Goal: Task Accomplishment & Management: Manage account settings

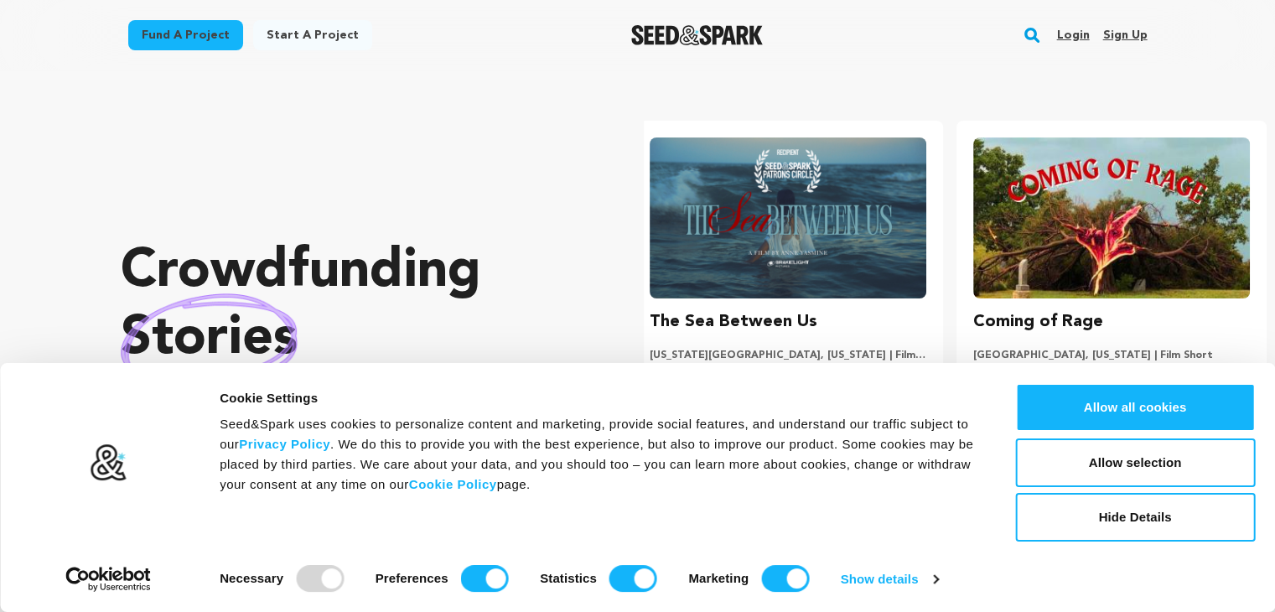
scroll to position [0, 336]
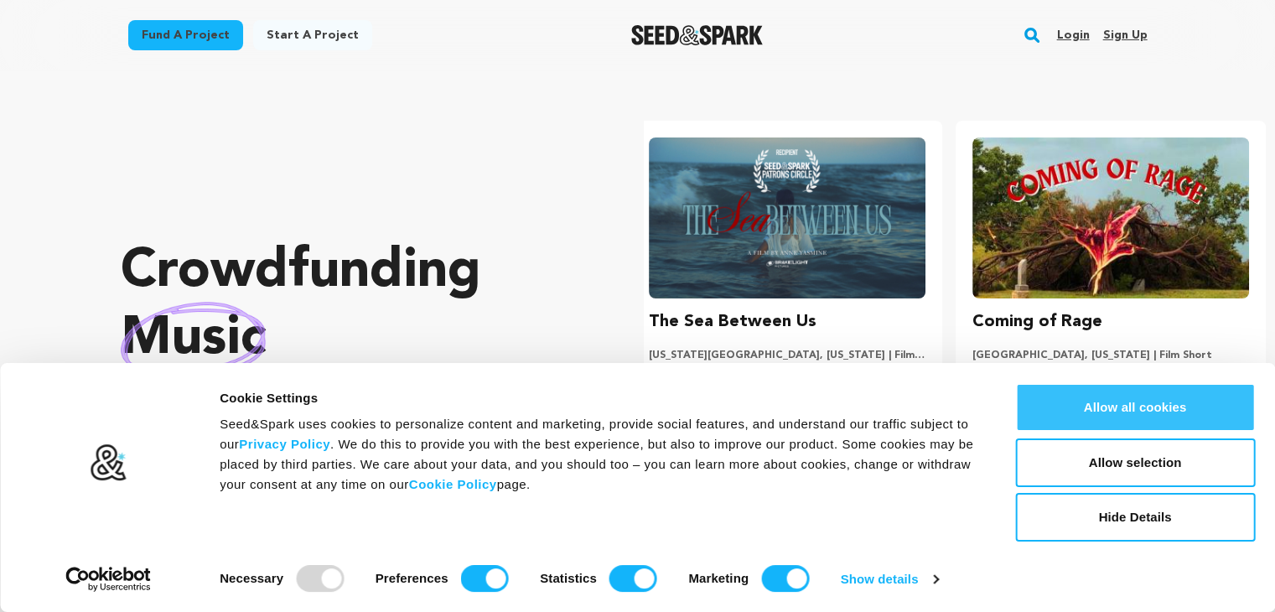
click at [1165, 406] on button "Allow all cookies" at bounding box center [1135, 407] width 240 height 49
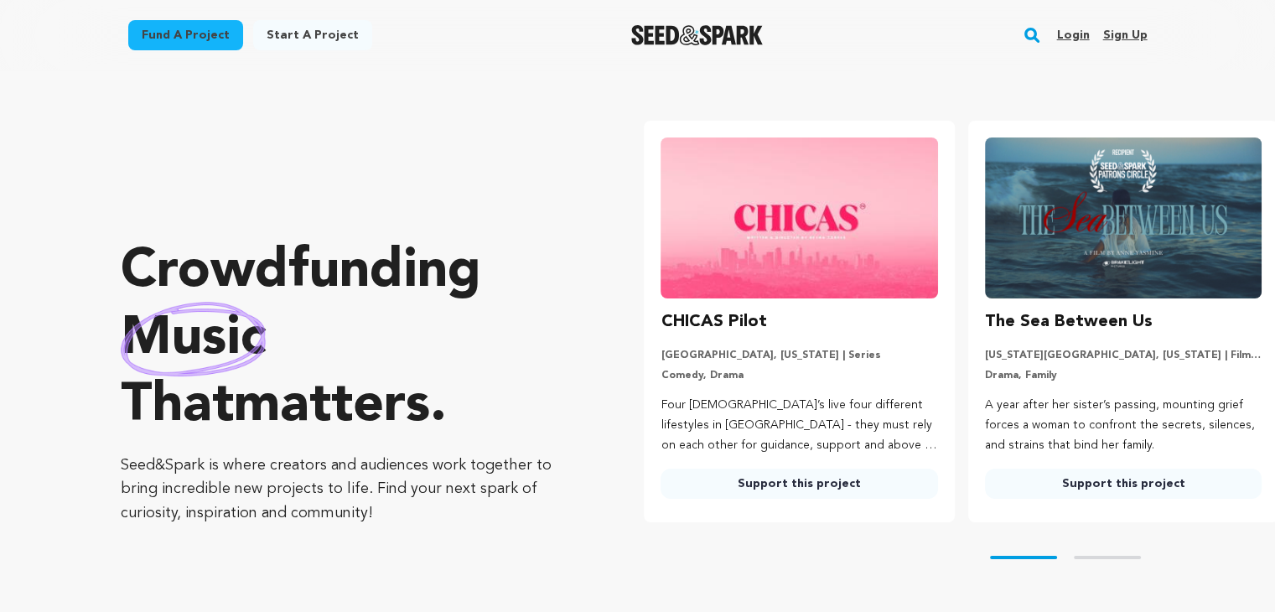
scroll to position [0, 0]
click at [1120, 34] on link "Sign up" at bounding box center [1124, 35] width 44 height 27
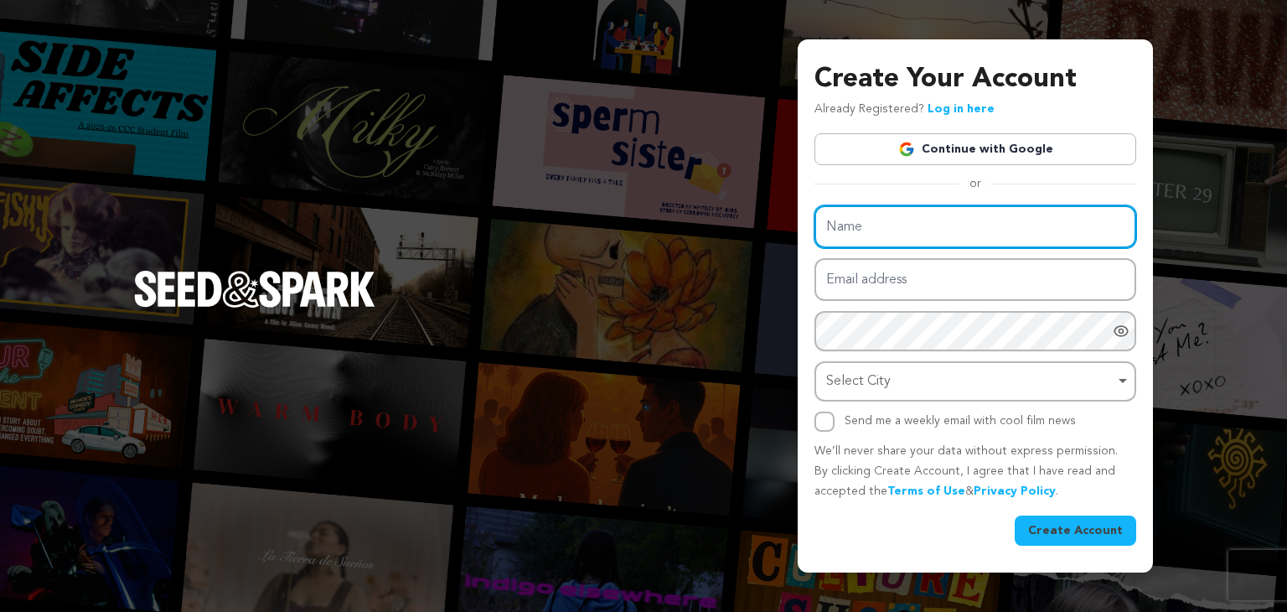
click at [1051, 217] on input "Name" at bounding box center [976, 226] width 322 height 43
type input "[PERSON_NAME]"
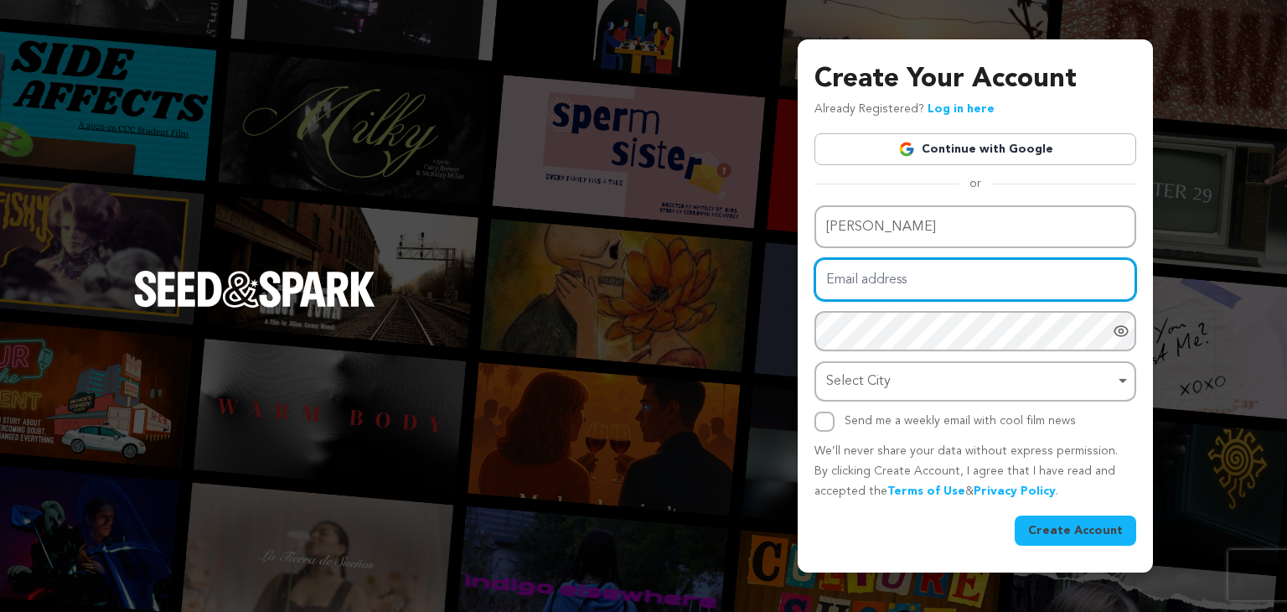
click at [959, 282] on input "Email address" at bounding box center [976, 279] width 322 height 43
type input "[EMAIL_ADDRESS][DOMAIN_NAME]"
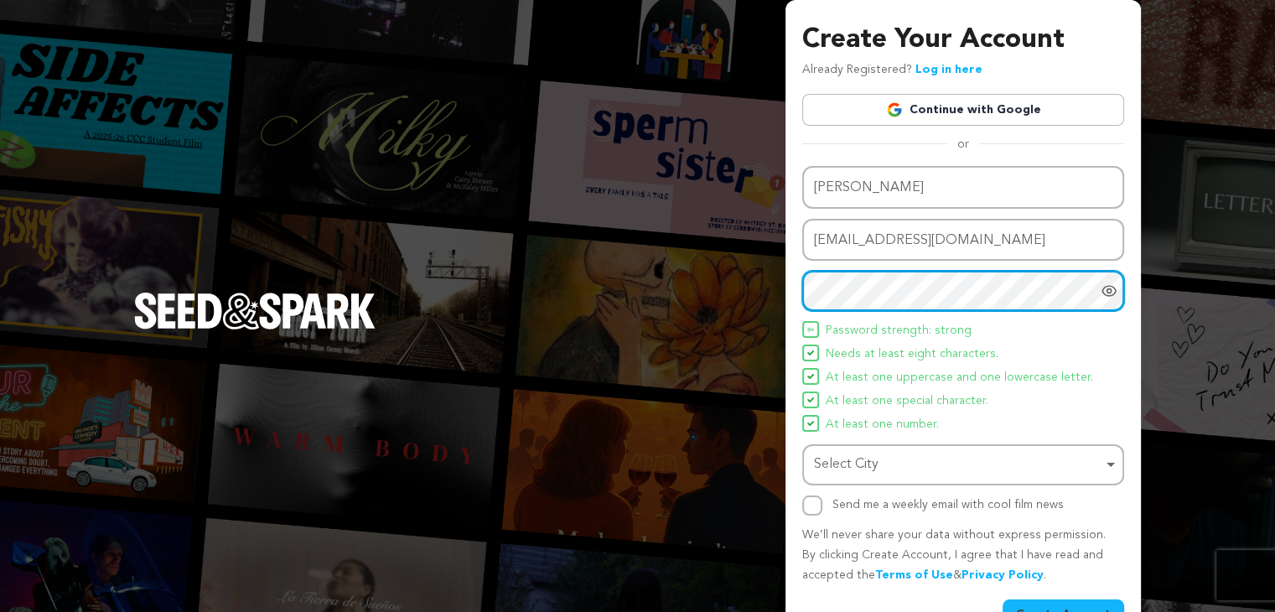
click at [910, 459] on div "Select City Remove item" at bounding box center [958, 465] width 288 height 24
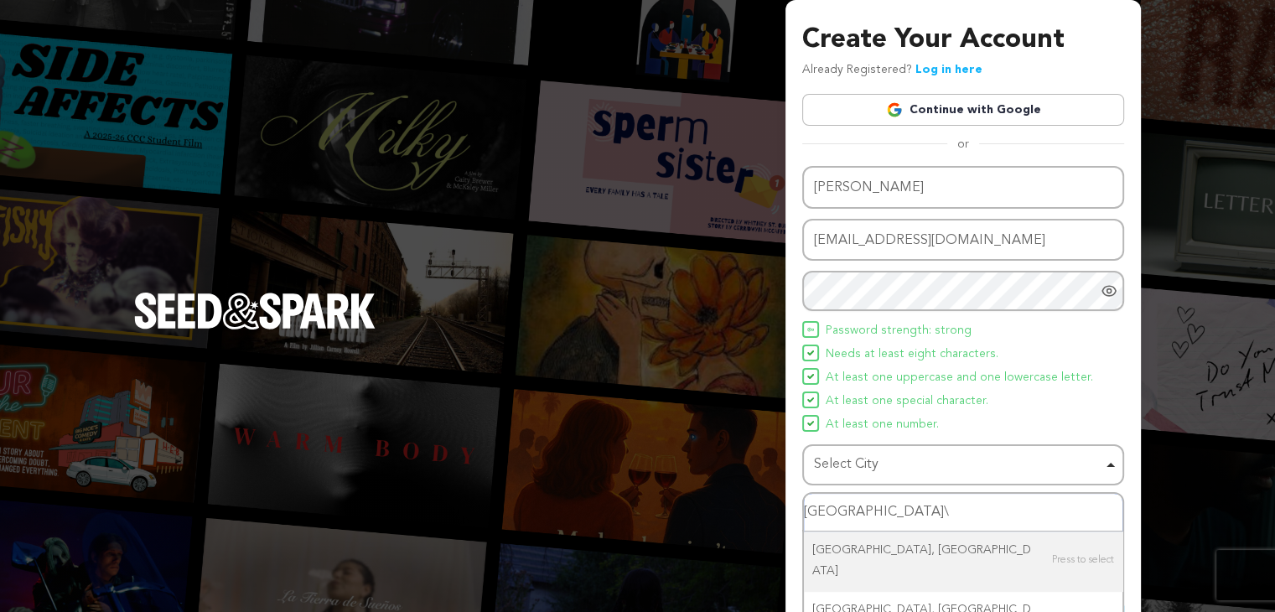
type input "[GEOGRAPHIC_DATA]"
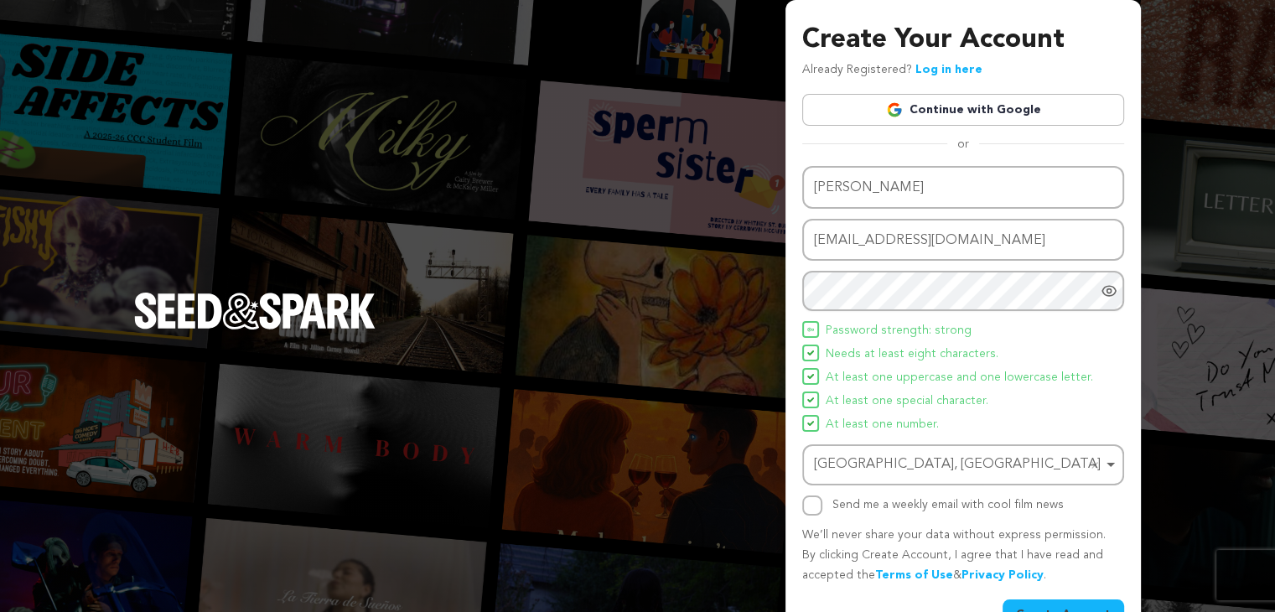
click at [937, 480] on div "Dubail, Bangladesh Dubail, Bangladesh Remove item" at bounding box center [963, 464] width 322 height 41
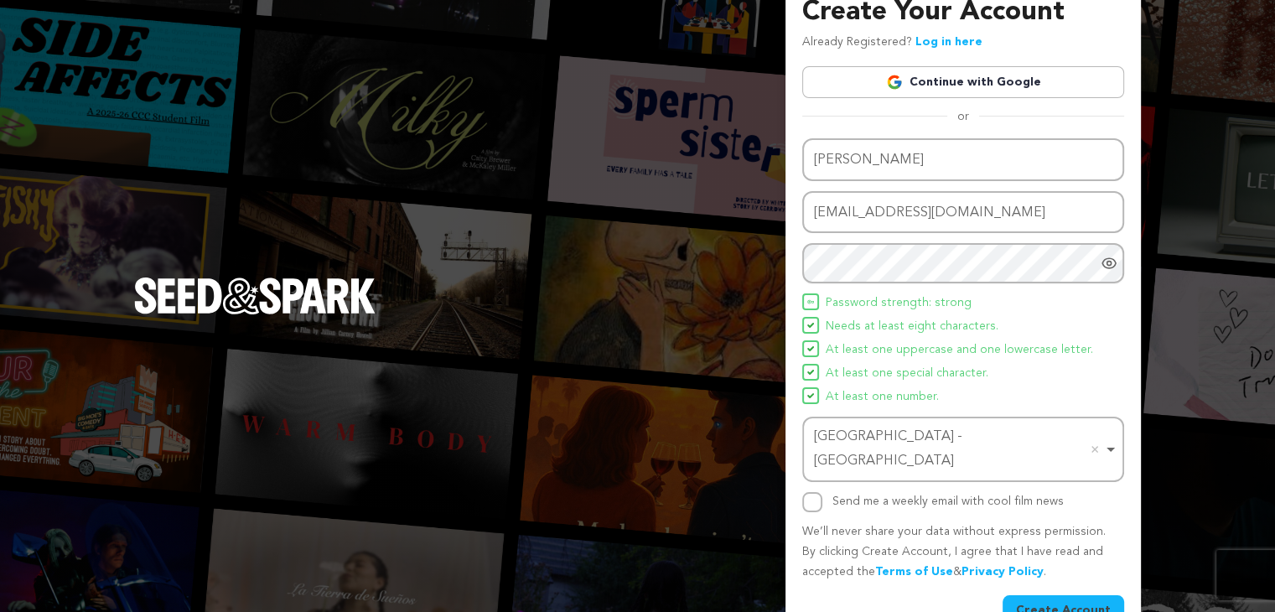
scroll to position [44, 0]
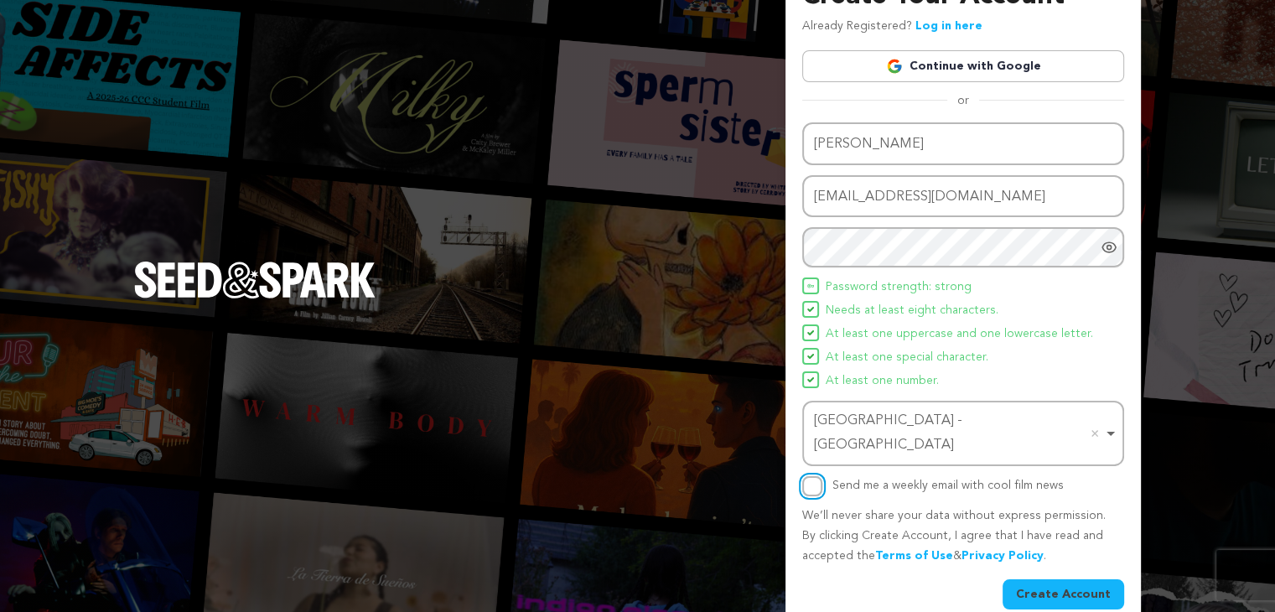
click at [816, 476] on input "Send me a weekly email with cool film news" at bounding box center [812, 486] width 20 height 20
checkbox input "true"
click at [1058, 579] on button "Create Account" at bounding box center [1063, 594] width 122 height 30
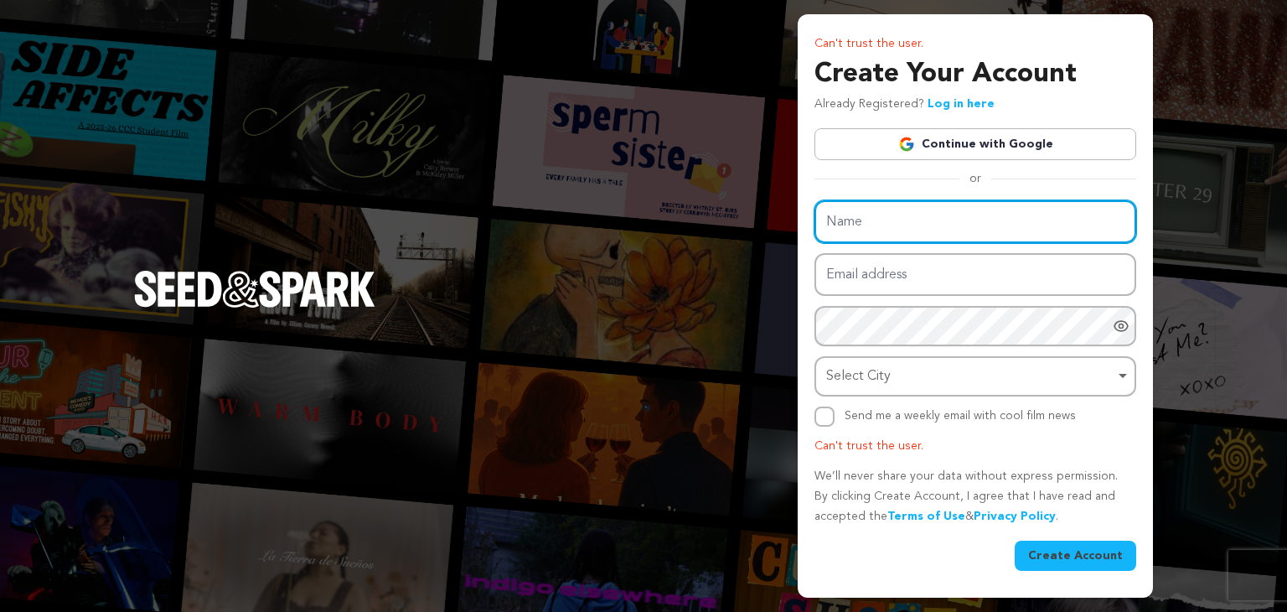
click at [967, 209] on input "Name" at bounding box center [976, 221] width 322 height 43
type input "Vishwas Kumar"
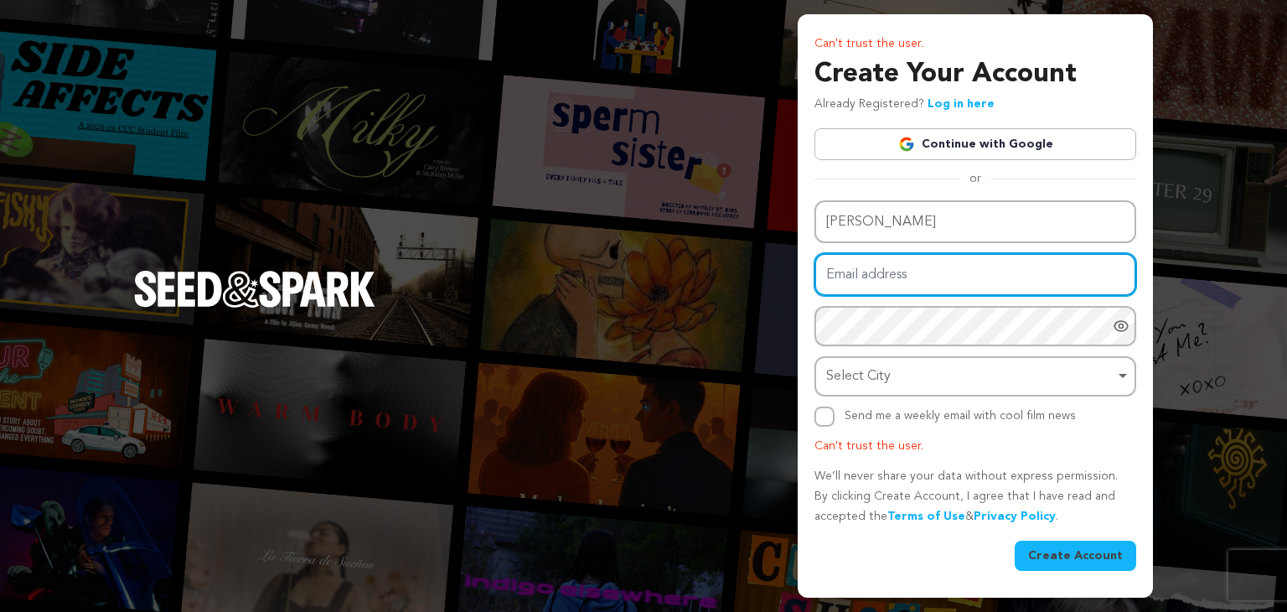
click at [928, 282] on input "Email address" at bounding box center [976, 274] width 322 height 43
type input "pureaquawater@outlook.com"
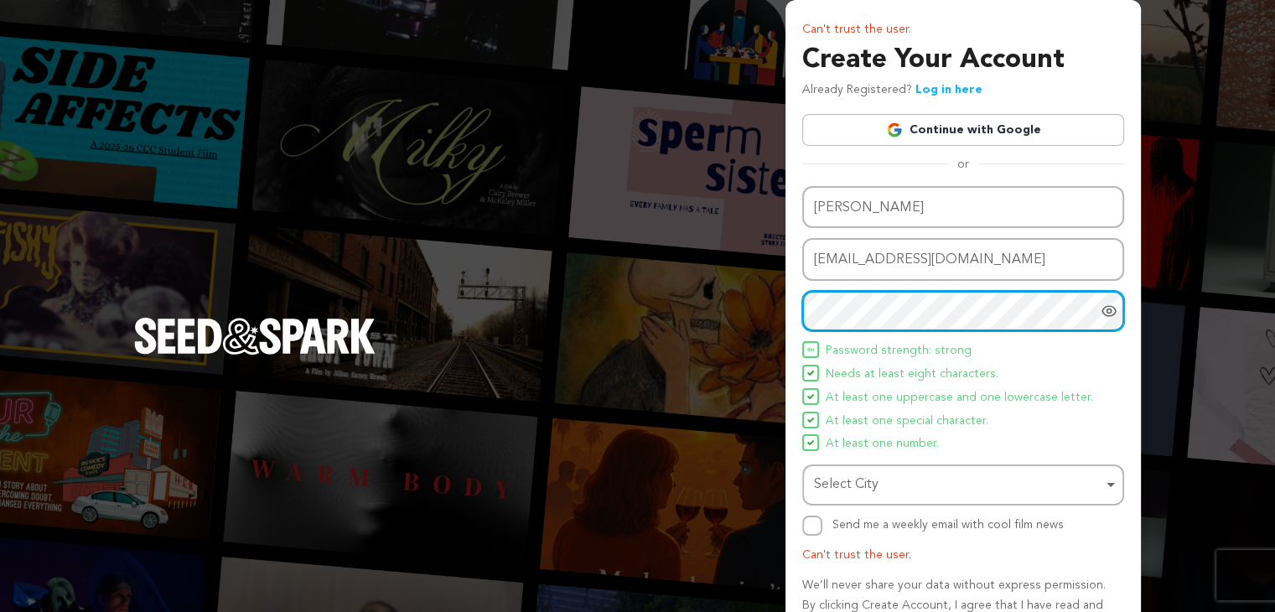
click at [887, 484] on div "Select City Remove item" at bounding box center [958, 485] width 288 height 24
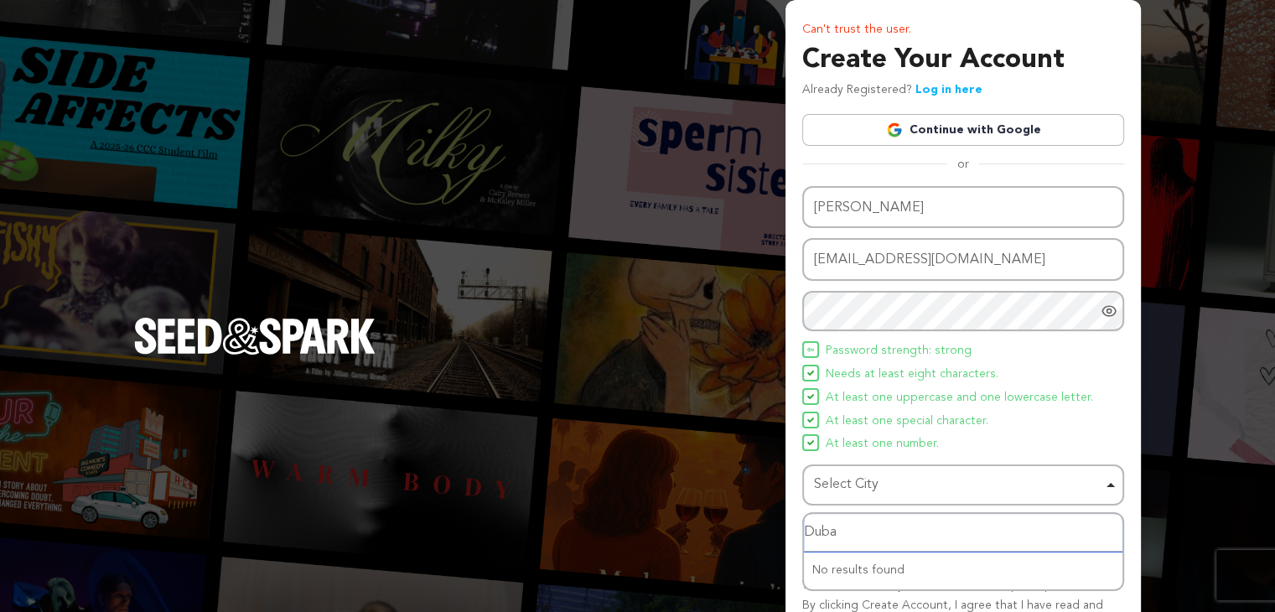
type input "[GEOGRAPHIC_DATA]"
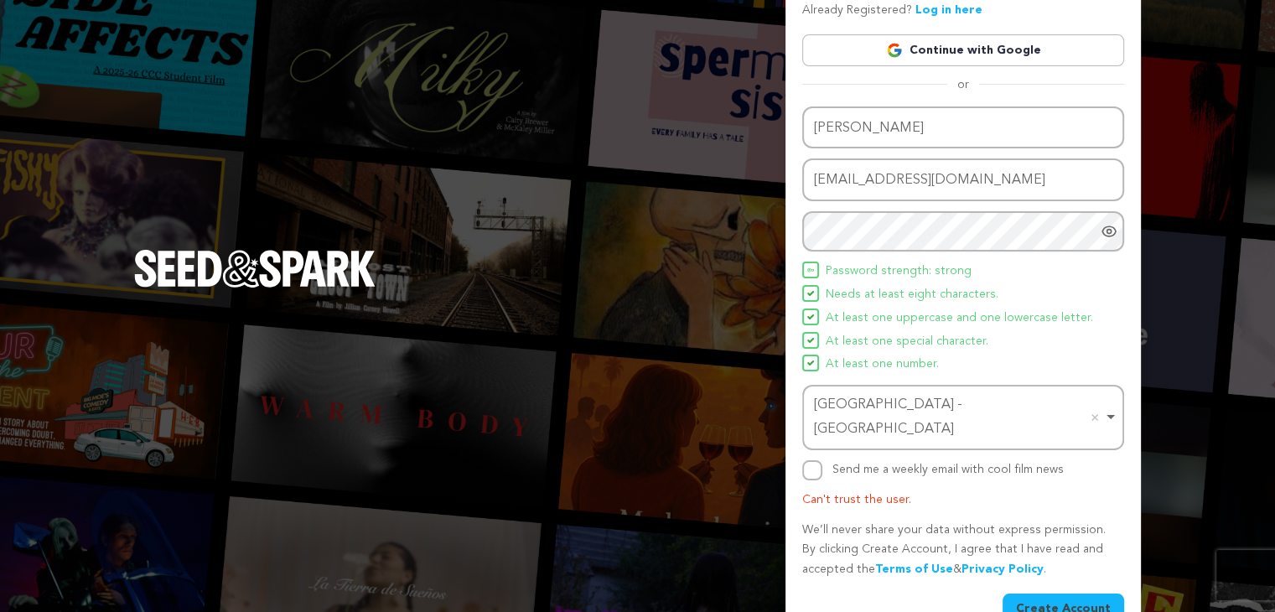
scroll to position [84, 0]
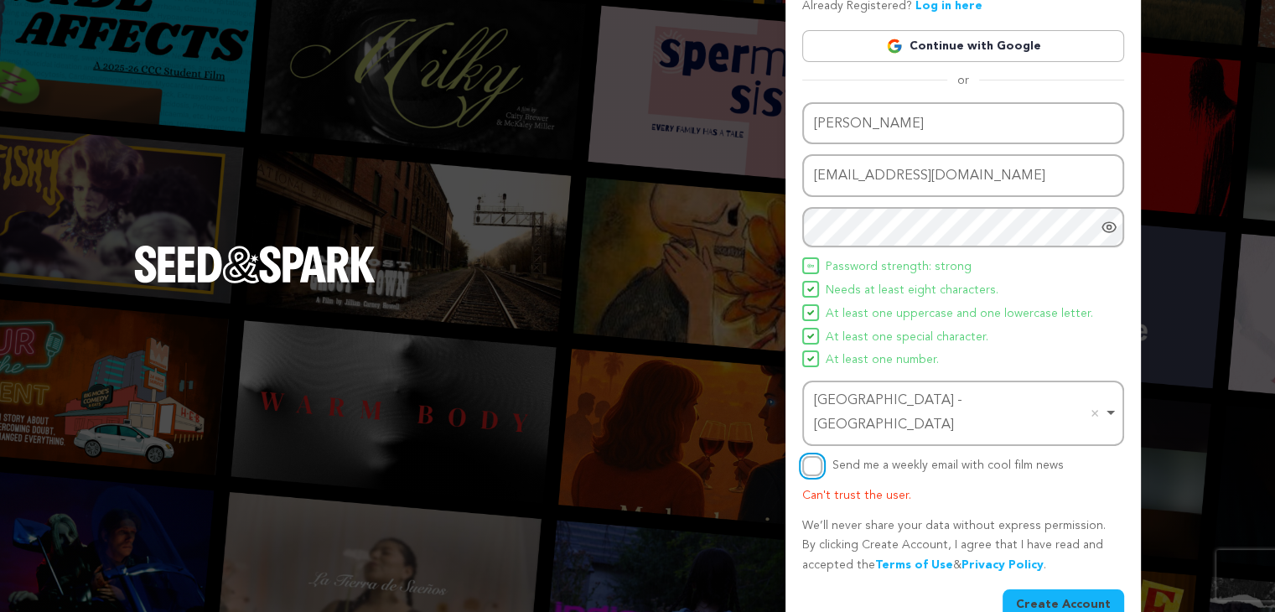
click at [815, 456] on input "Send me a weekly email with cool film news" at bounding box center [812, 466] width 20 height 20
checkbox input "true"
click at [1061, 589] on button "Create Account" at bounding box center [1063, 604] width 122 height 30
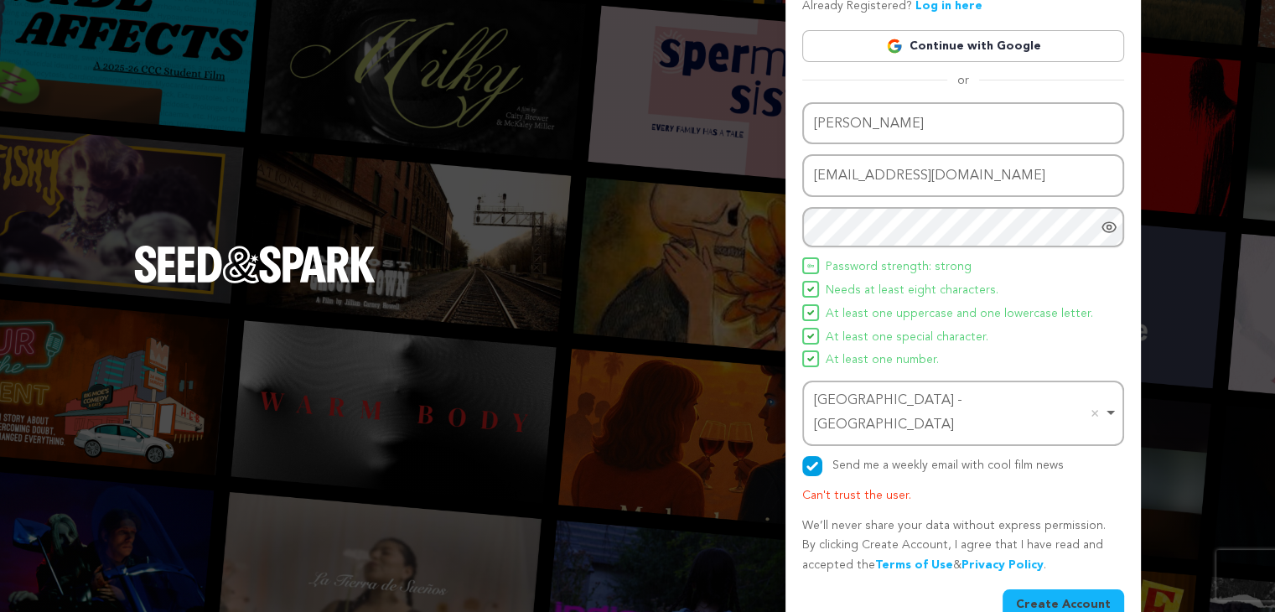
click at [1061, 589] on button "Create Account" at bounding box center [1063, 604] width 122 height 30
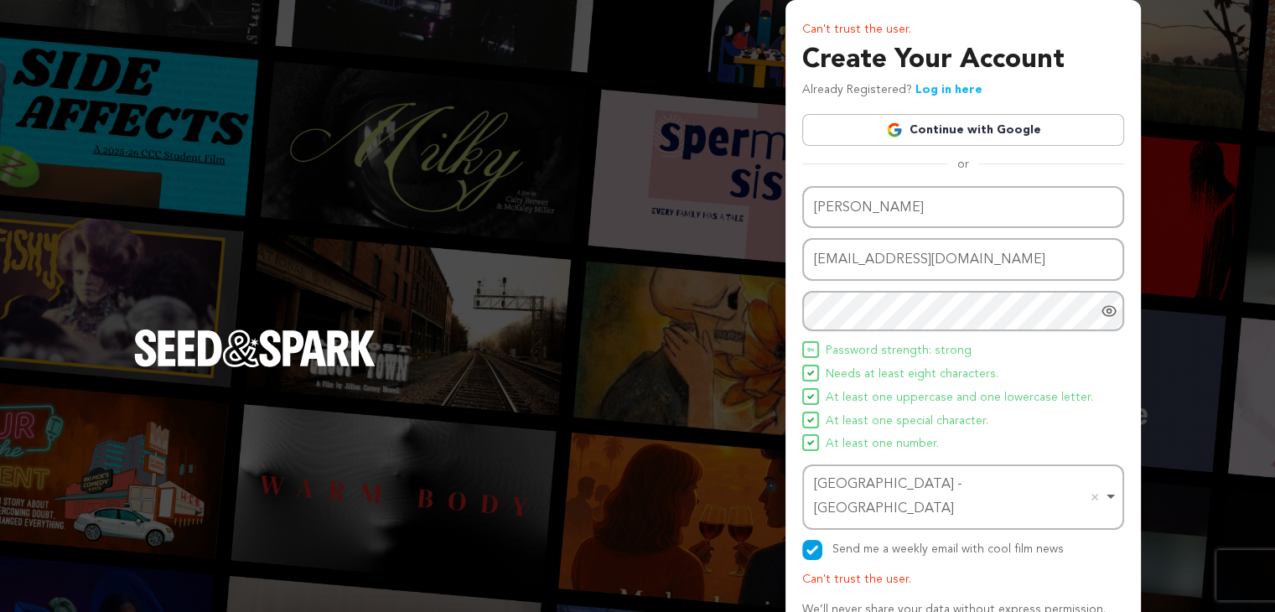
scroll to position [0, 0]
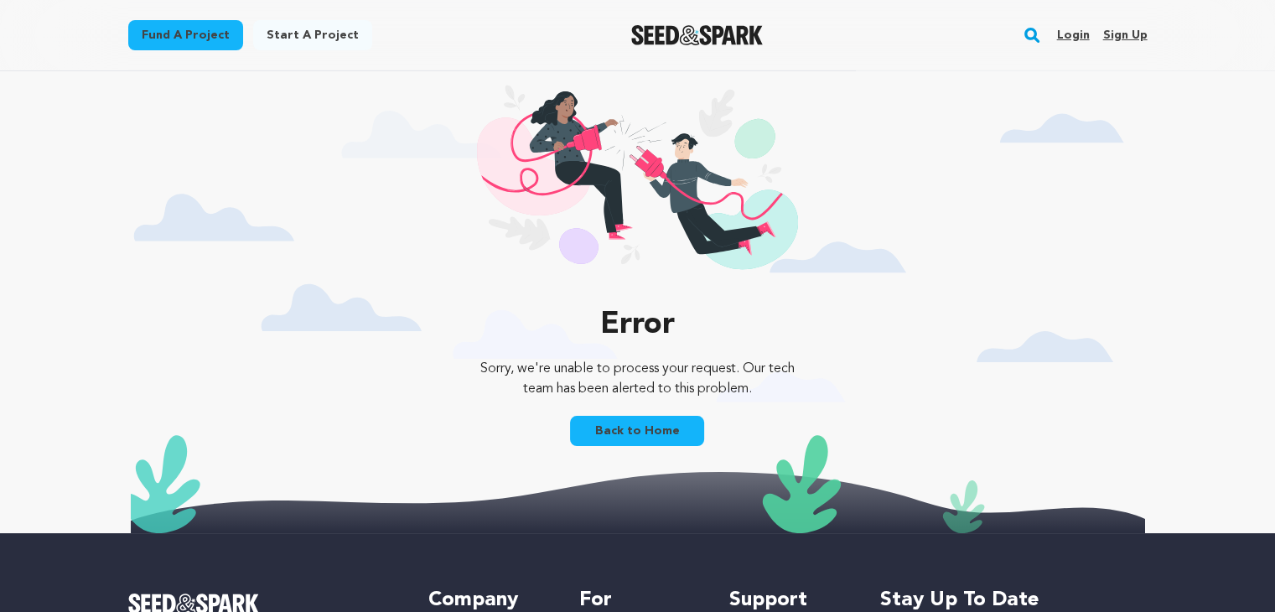
click at [654, 432] on link "Back to Home" at bounding box center [637, 431] width 134 height 30
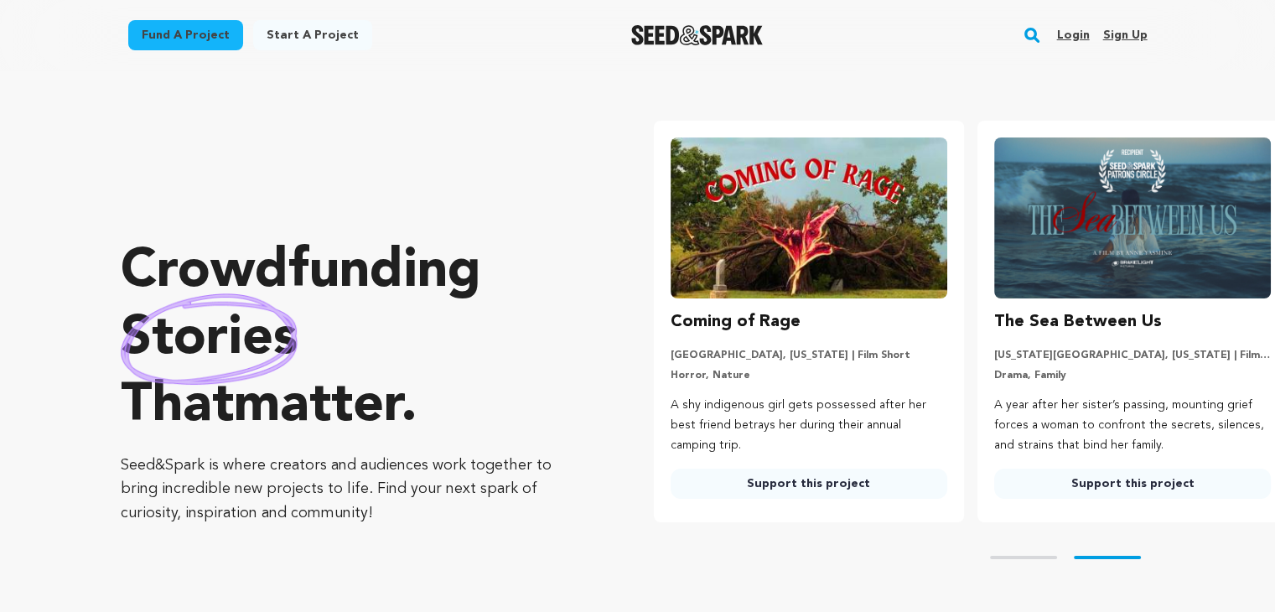
scroll to position [0, 336]
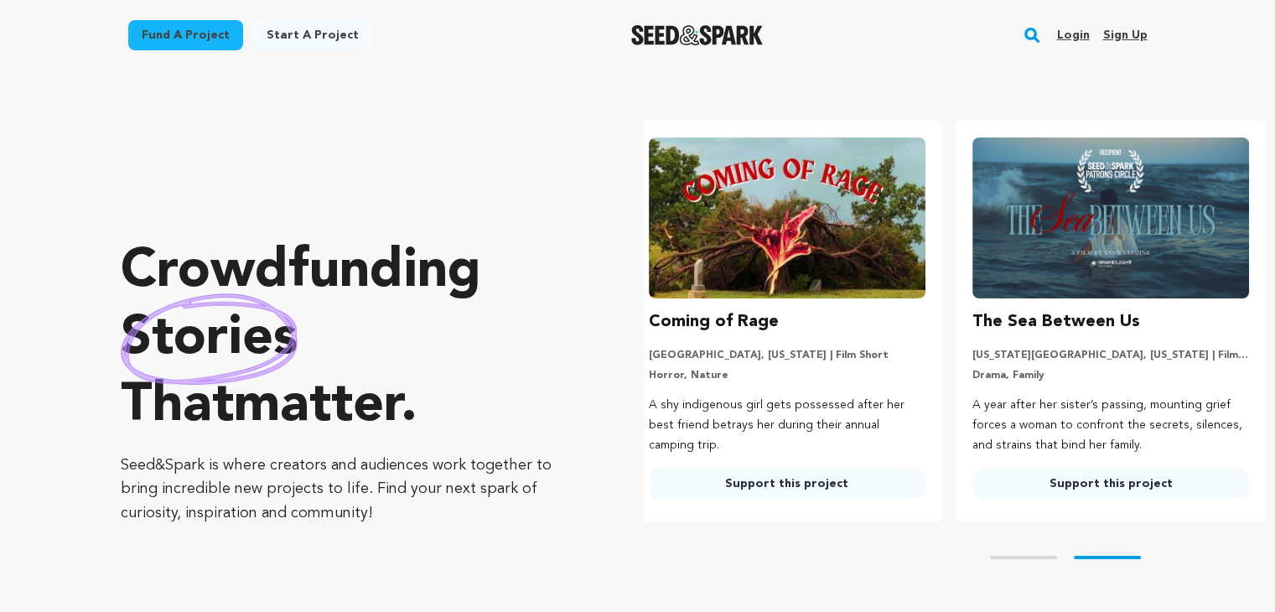
click at [1076, 31] on link "Login" at bounding box center [1072, 35] width 33 height 27
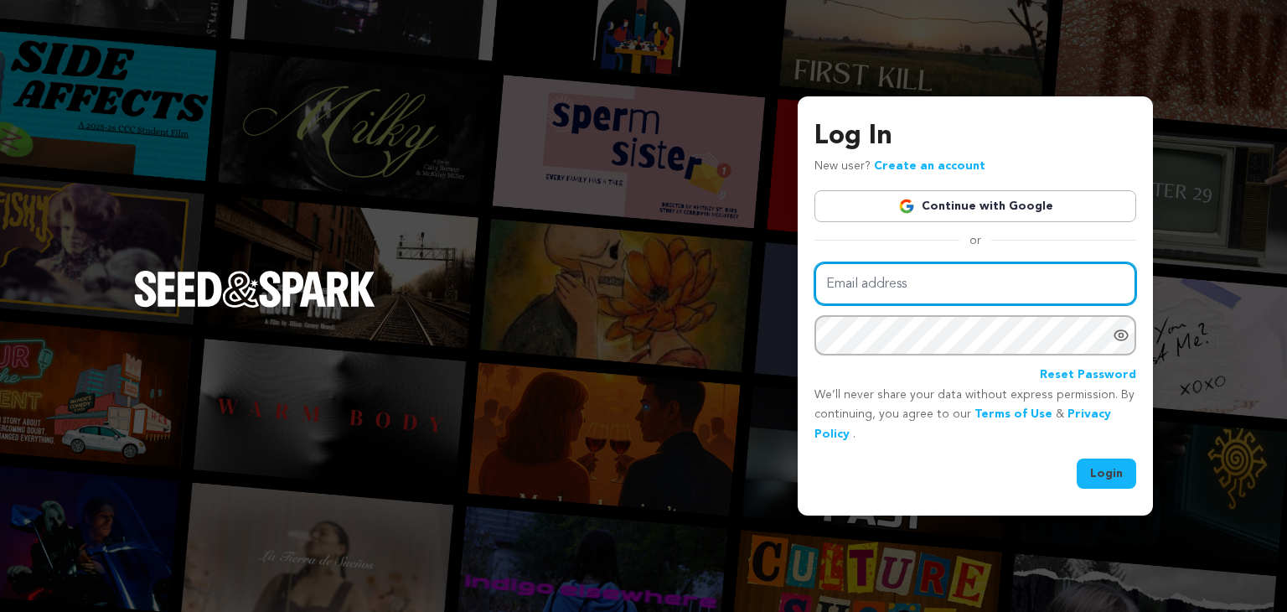
click at [925, 296] on input "Email address" at bounding box center [976, 283] width 322 height 43
type input "[EMAIL_ADDRESS][DOMAIN_NAME]"
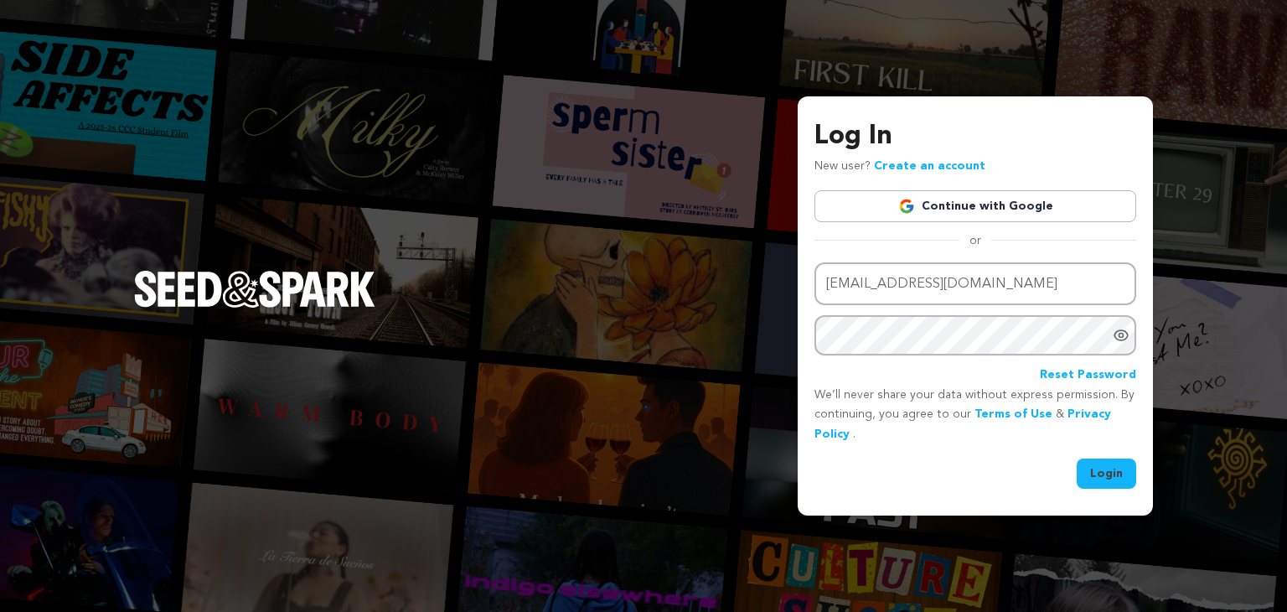
click at [1093, 473] on button "Login" at bounding box center [1106, 473] width 59 height 30
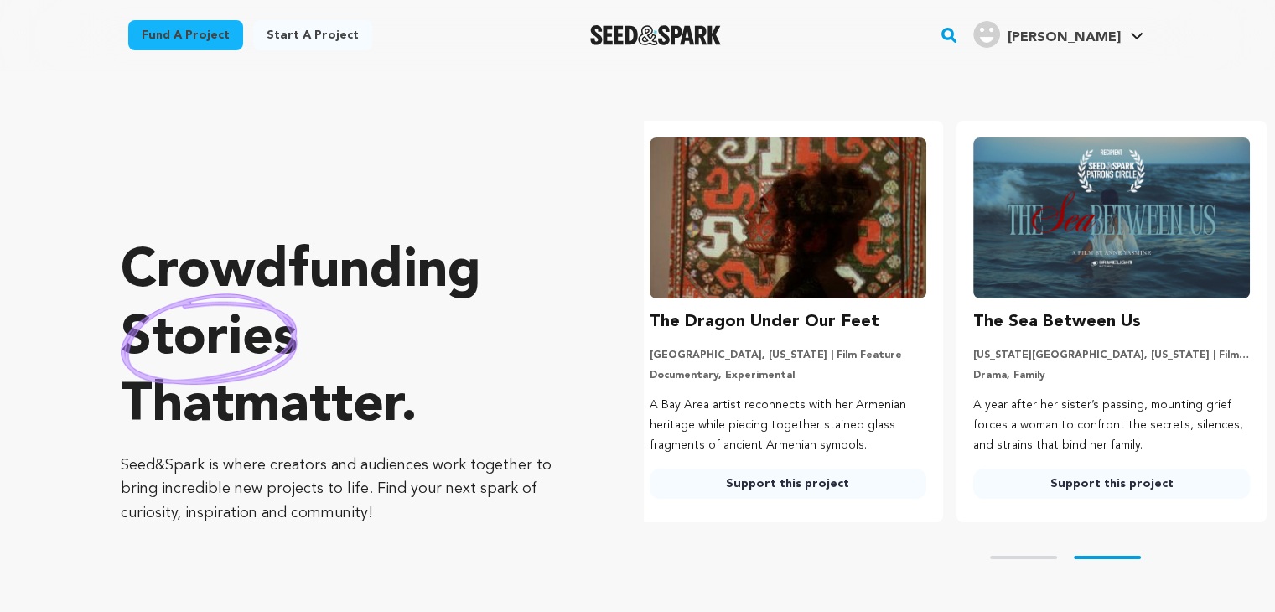
scroll to position [0, 336]
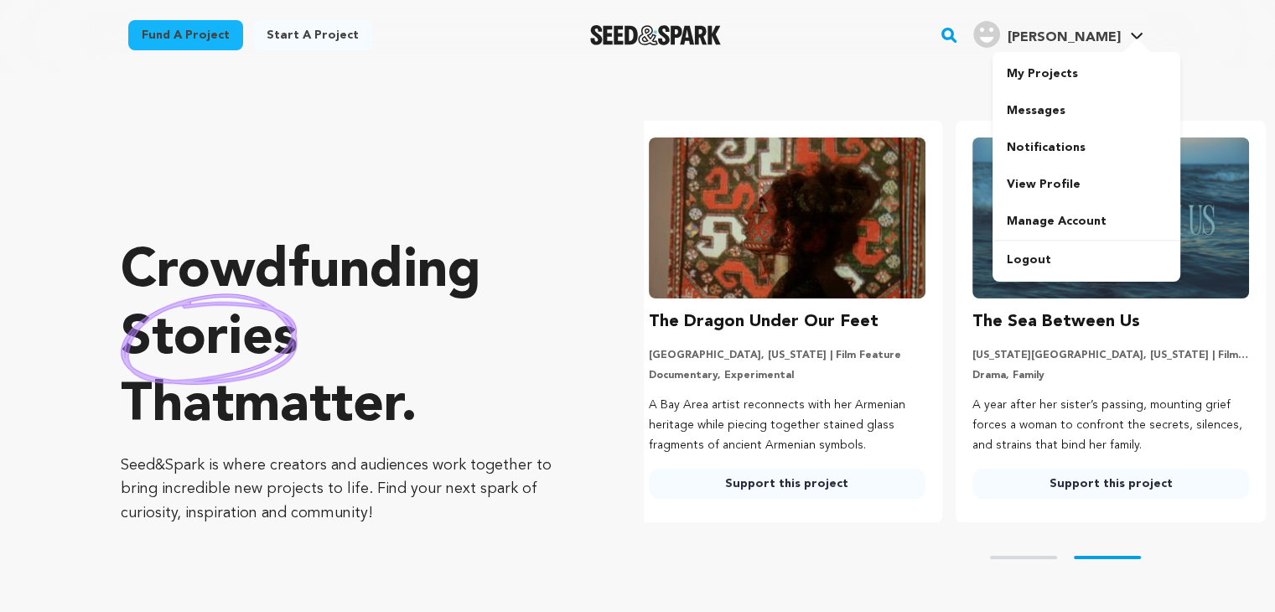
click at [1093, 40] on span "[PERSON_NAME]" at bounding box center [1062, 37] width 113 height 13
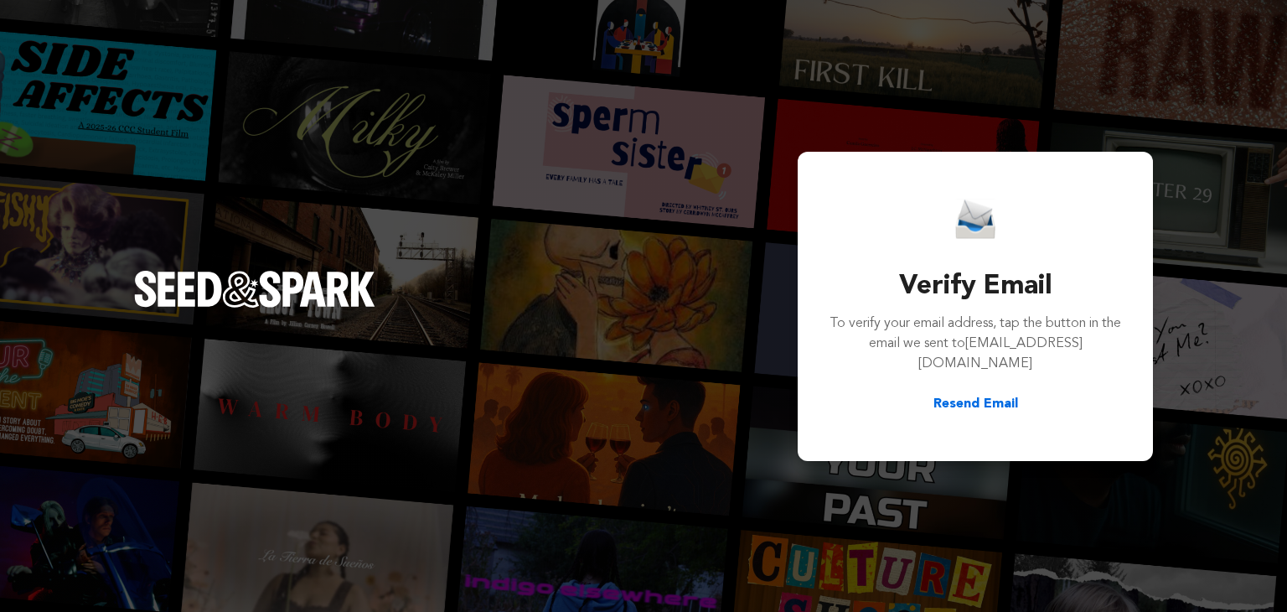
click at [981, 401] on button "Resend Email" at bounding box center [976, 404] width 85 height 20
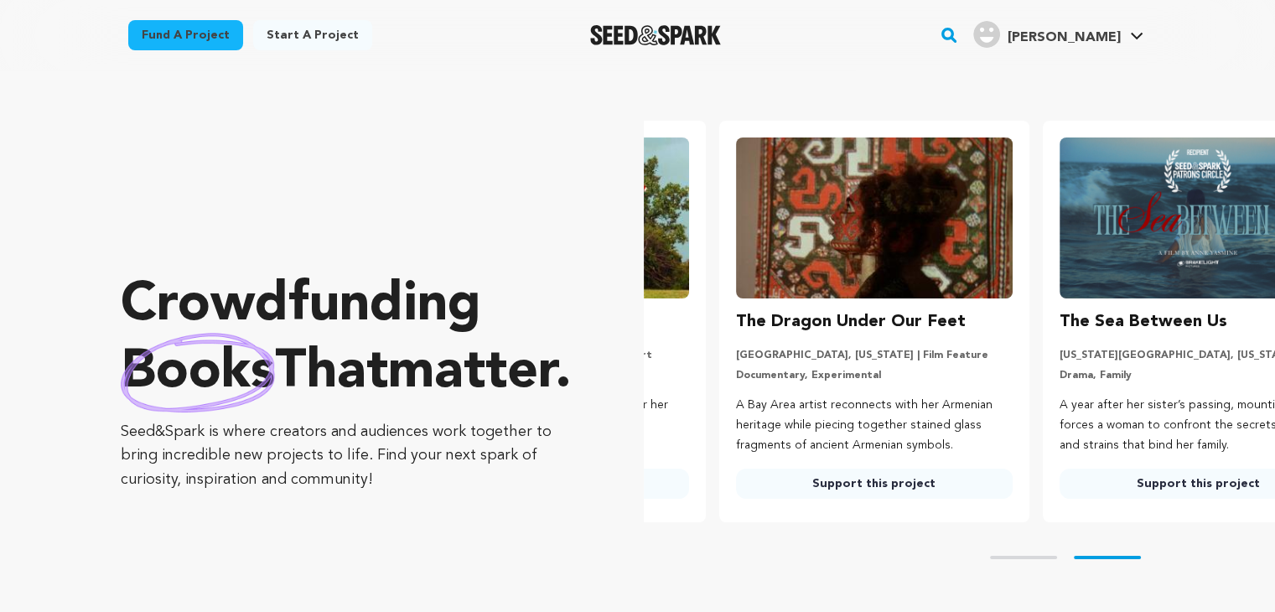
click at [1093, 54] on div "[PERSON_NAME] [PERSON_NAME]" at bounding box center [1058, 35] width 177 height 44
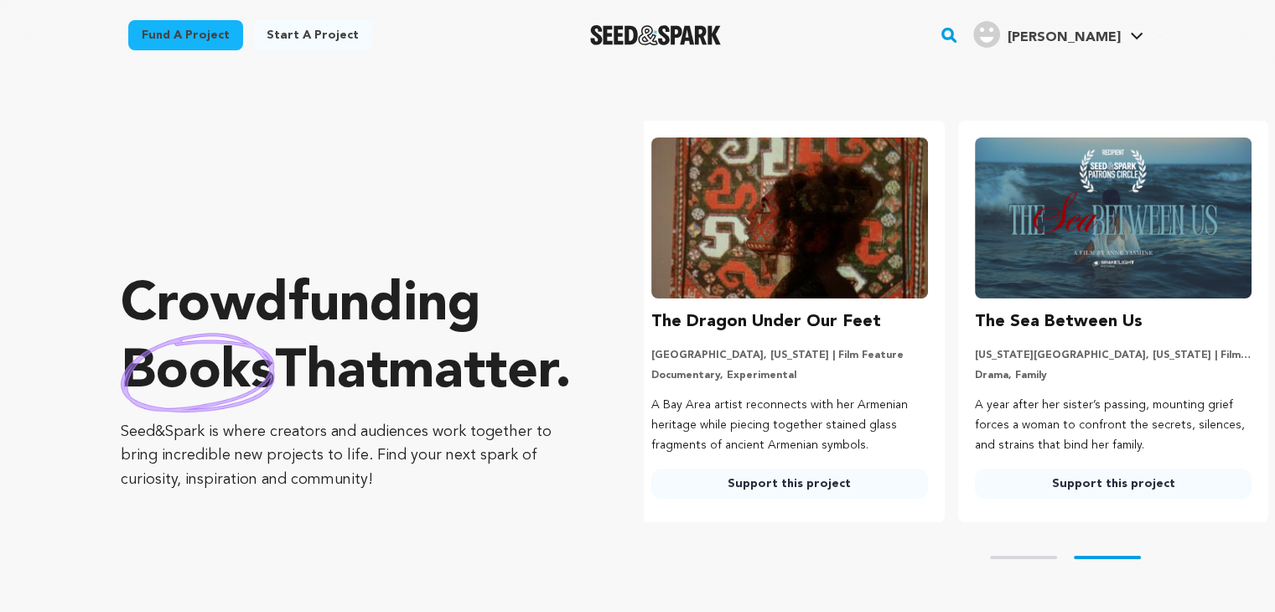
scroll to position [0, 336]
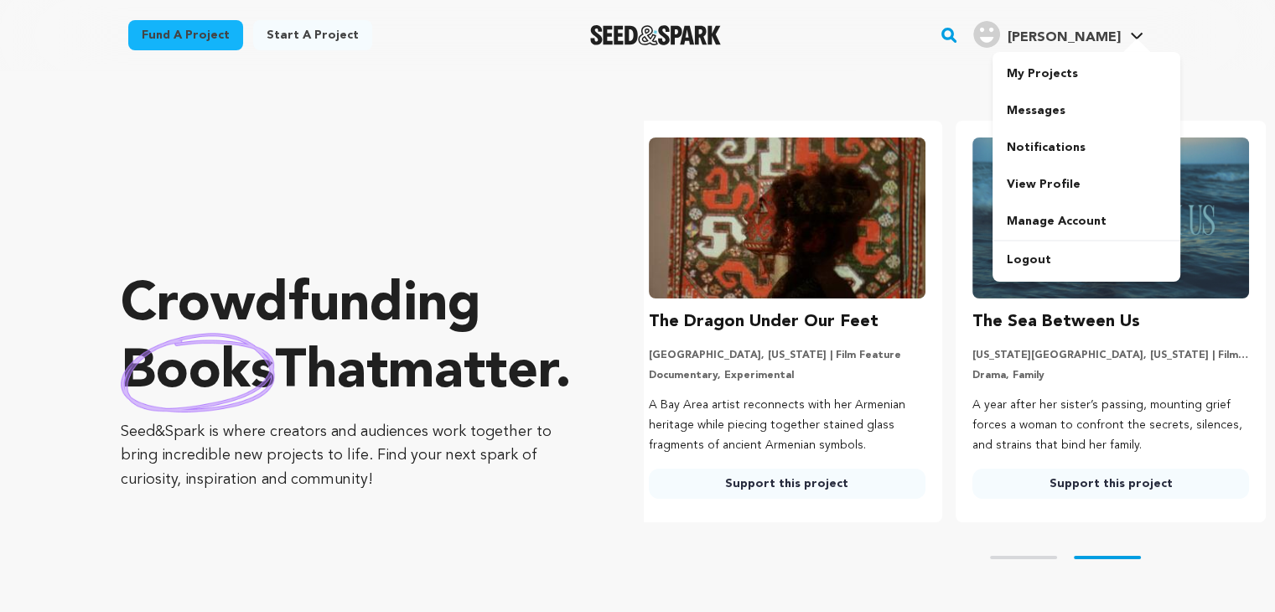
click at [1097, 38] on span "[PERSON_NAME]" at bounding box center [1062, 37] width 113 height 13
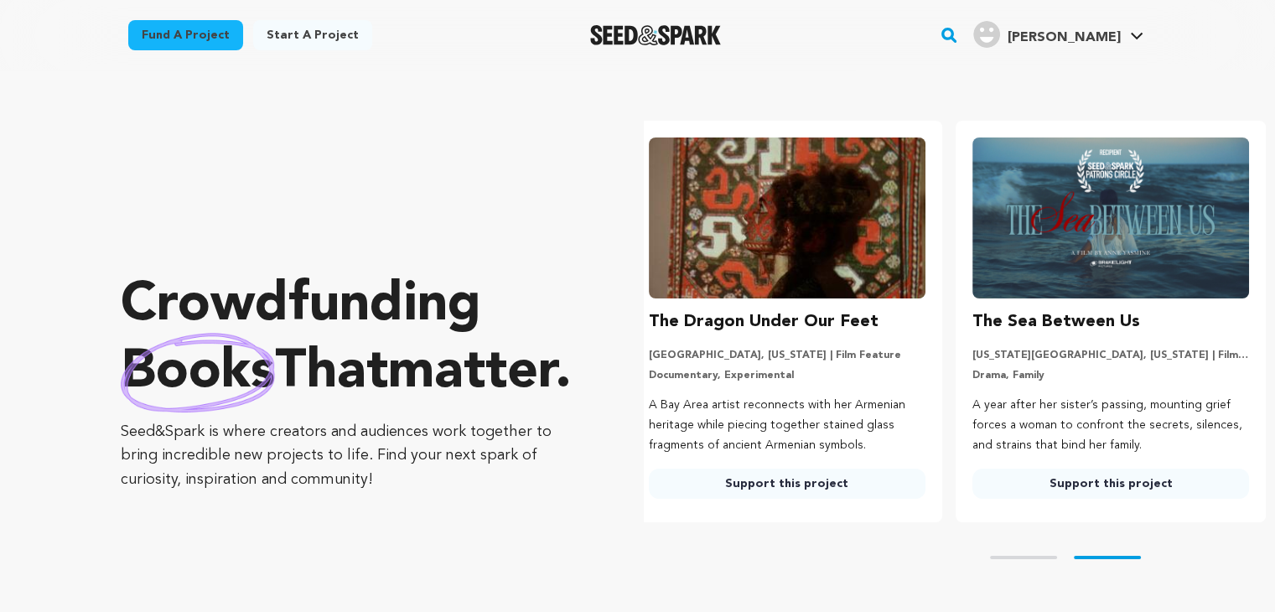
click at [1097, 38] on span "[PERSON_NAME]" at bounding box center [1062, 37] width 113 height 13
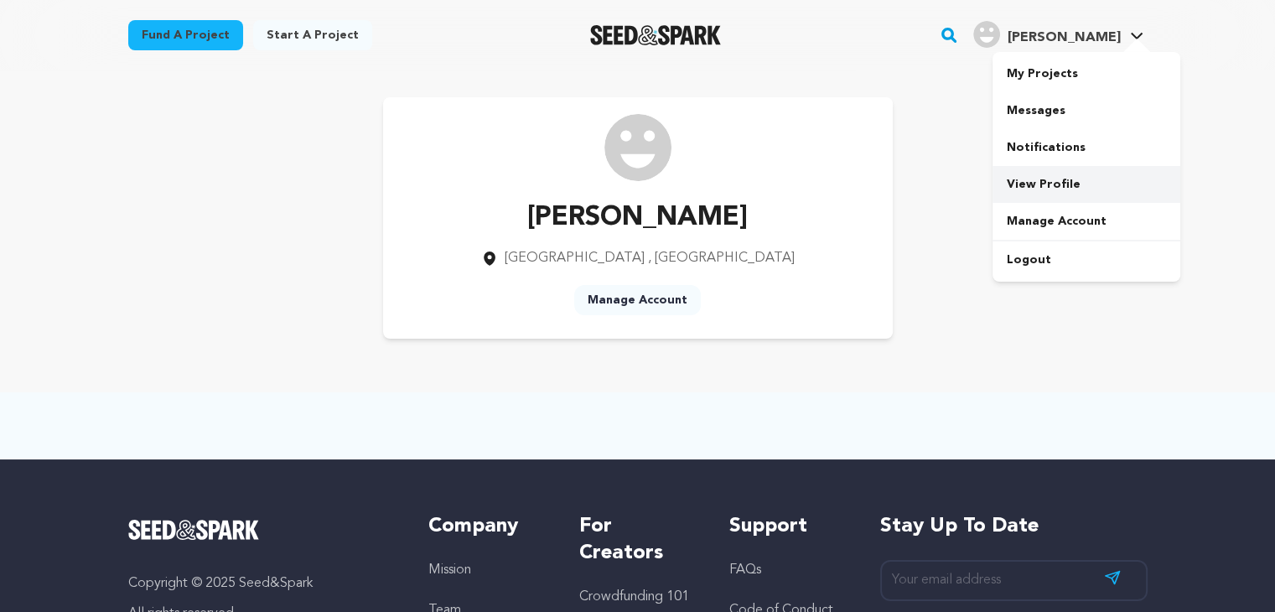
click at [1098, 185] on link "View Profile" at bounding box center [1086, 184] width 188 height 37
click at [1069, 182] on link "View Profile" at bounding box center [1086, 184] width 188 height 37
click at [675, 298] on link "Manage Account" at bounding box center [637, 300] width 127 height 30
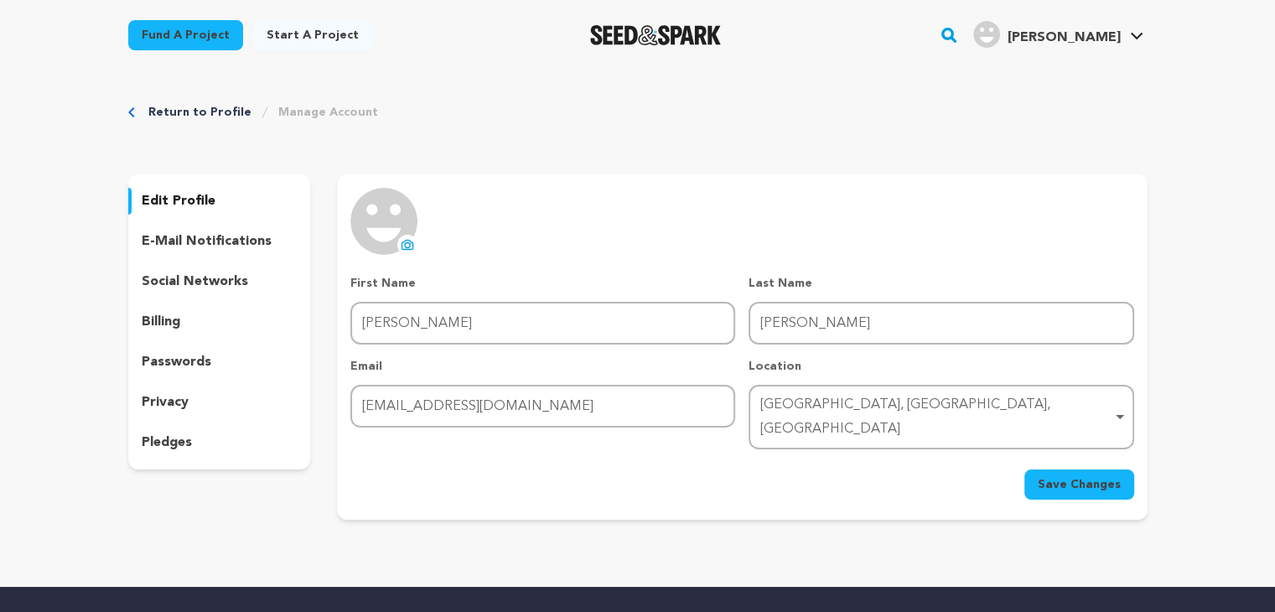
click at [794, 393] on div "[GEOGRAPHIC_DATA], [GEOGRAPHIC_DATA], [GEOGRAPHIC_DATA] Remove item" at bounding box center [935, 417] width 351 height 49
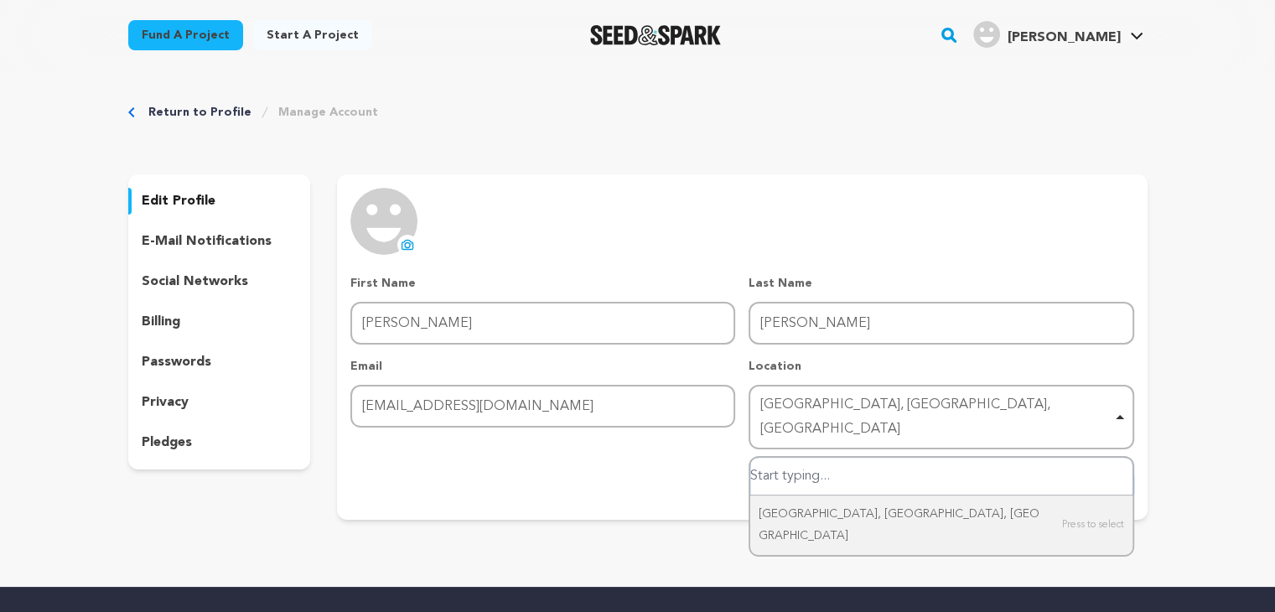
click at [795, 395] on div "[GEOGRAPHIC_DATA], [GEOGRAPHIC_DATA], [GEOGRAPHIC_DATA] Remove item" at bounding box center [935, 417] width 351 height 49
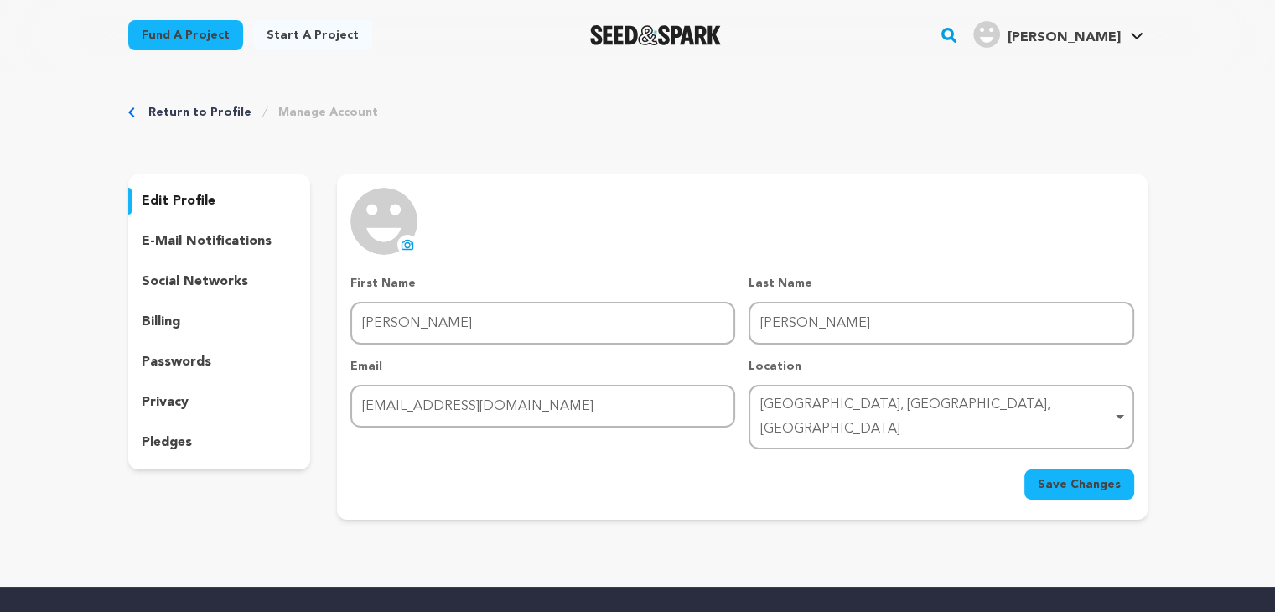
click at [798, 396] on div "[GEOGRAPHIC_DATA], [GEOGRAPHIC_DATA], [GEOGRAPHIC_DATA] Remove item" at bounding box center [935, 417] width 351 height 49
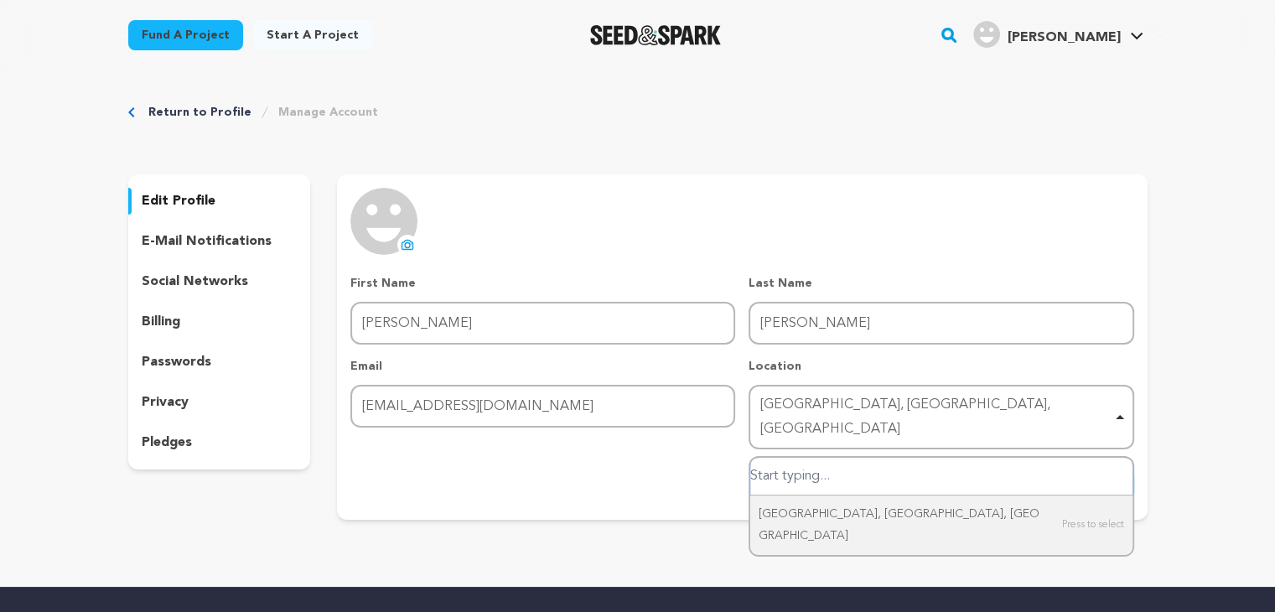
click at [798, 396] on div "[GEOGRAPHIC_DATA], [GEOGRAPHIC_DATA], [GEOGRAPHIC_DATA] Remove item" at bounding box center [935, 417] width 351 height 49
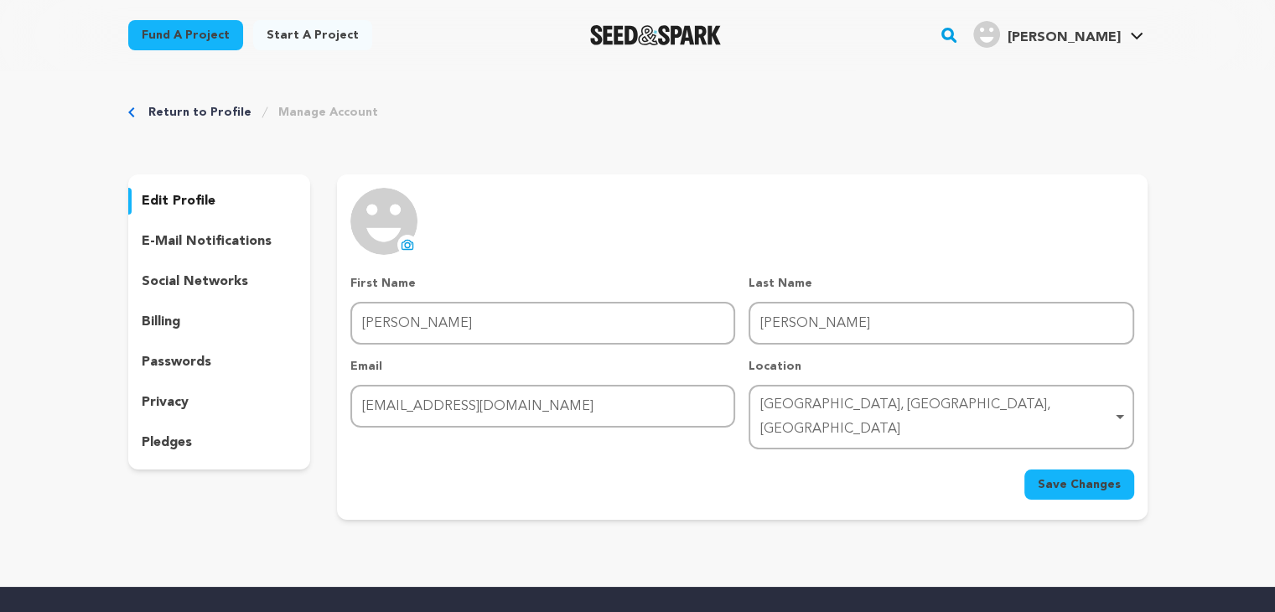
click at [798, 396] on div "[GEOGRAPHIC_DATA], [GEOGRAPHIC_DATA], [GEOGRAPHIC_DATA] Remove item" at bounding box center [935, 417] width 351 height 49
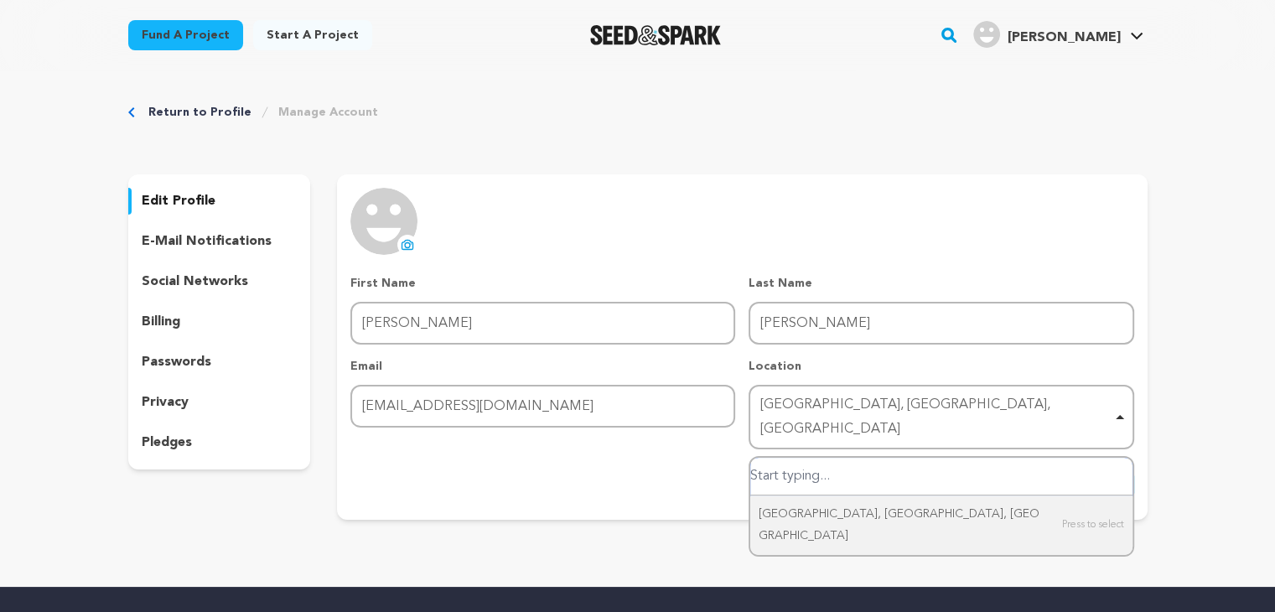
click at [1064, 410] on div "[GEOGRAPHIC_DATA], [GEOGRAPHIC_DATA], [GEOGRAPHIC_DATA] Remove item" at bounding box center [935, 417] width 351 height 49
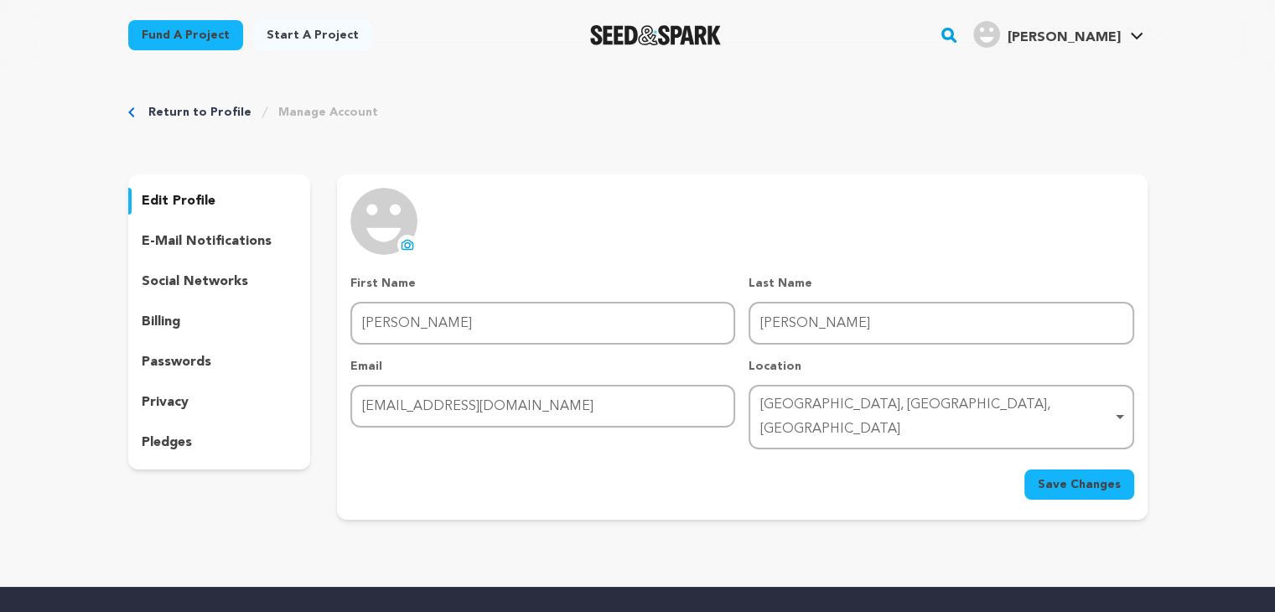
click at [1063, 409] on div "[GEOGRAPHIC_DATA], [GEOGRAPHIC_DATA], [GEOGRAPHIC_DATA] Remove item" at bounding box center [935, 417] width 351 height 49
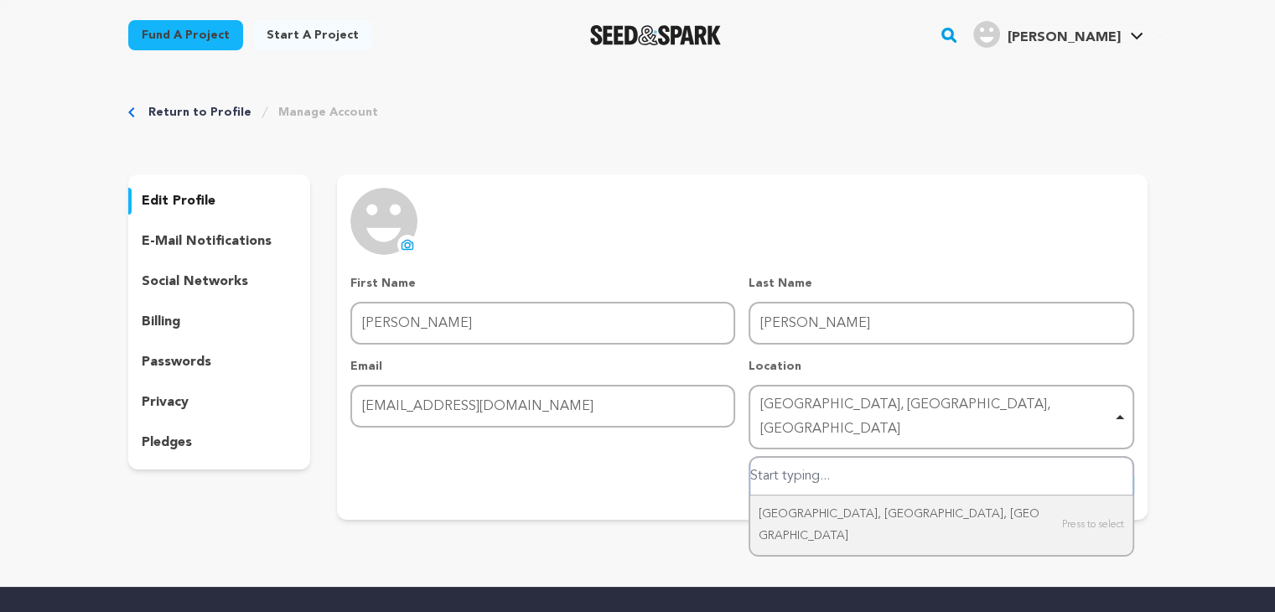
click at [850, 467] on input "Dubai, Dubai, United Arab Emirates" at bounding box center [940, 477] width 381 height 38
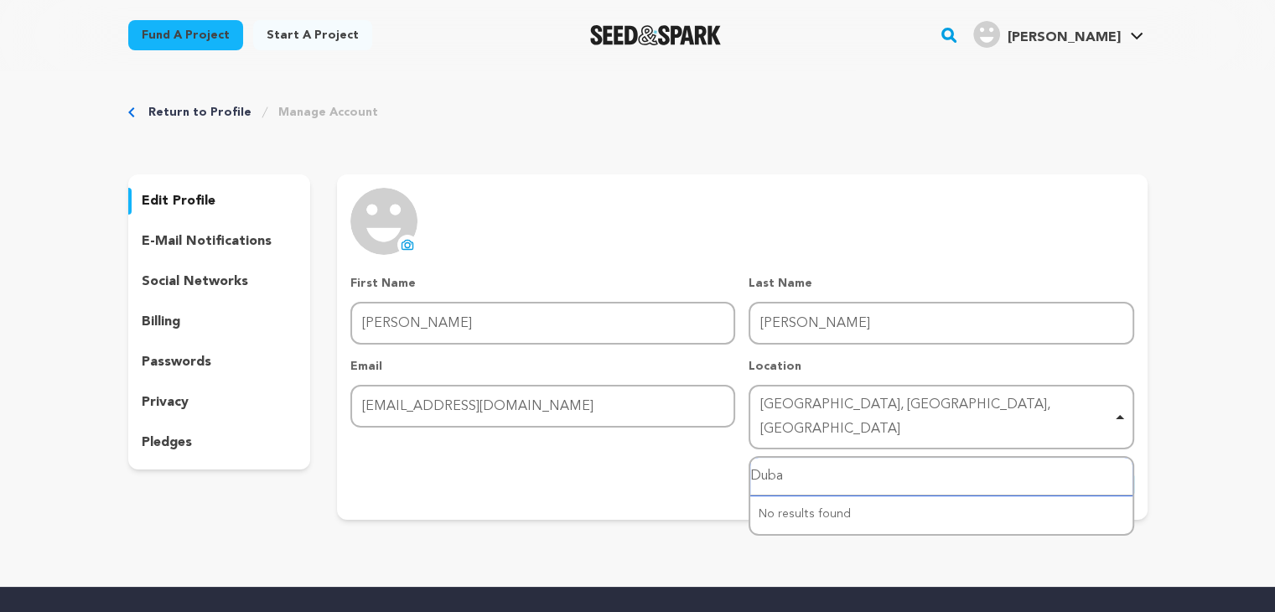
type input "[GEOGRAPHIC_DATA]"
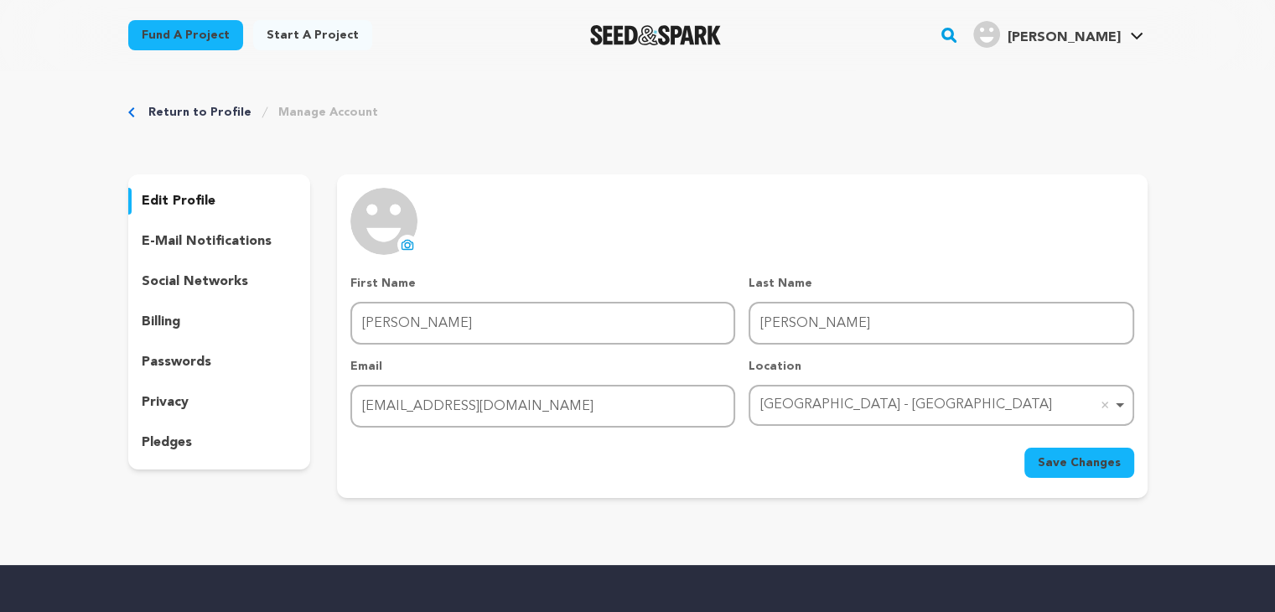
click at [409, 250] on icon at bounding box center [407, 244] width 13 height 13
click at [193, 282] on p "social networks" at bounding box center [195, 282] width 106 height 20
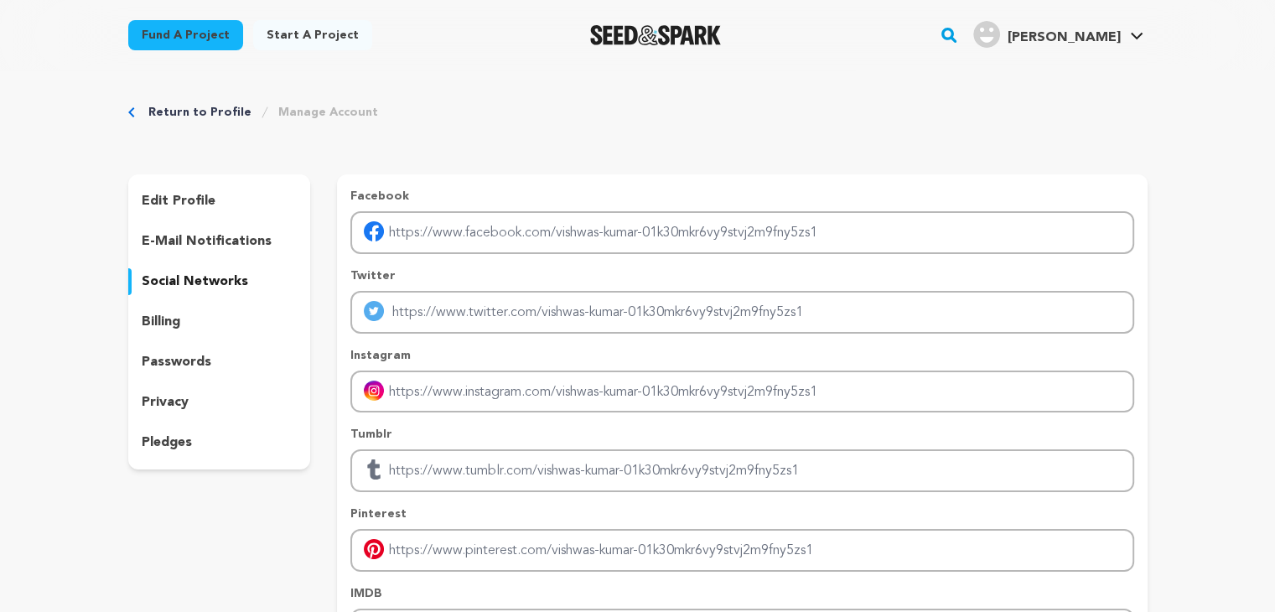
click at [204, 357] on p "passwords" at bounding box center [177, 362] width 70 height 20
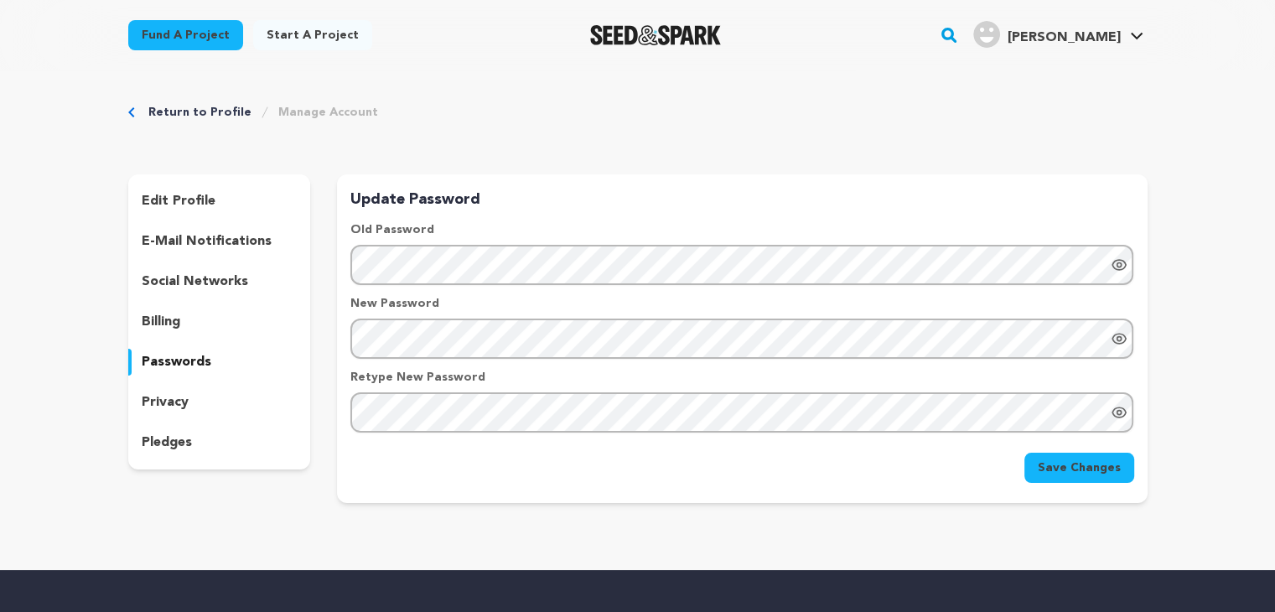
click at [188, 386] on div "edit profile e-mail notifications social networks billing passwords privacy ple…" at bounding box center [219, 321] width 183 height 295
click at [189, 411] on div "privacy" at bounding box center [219, 402] width 183 height 27
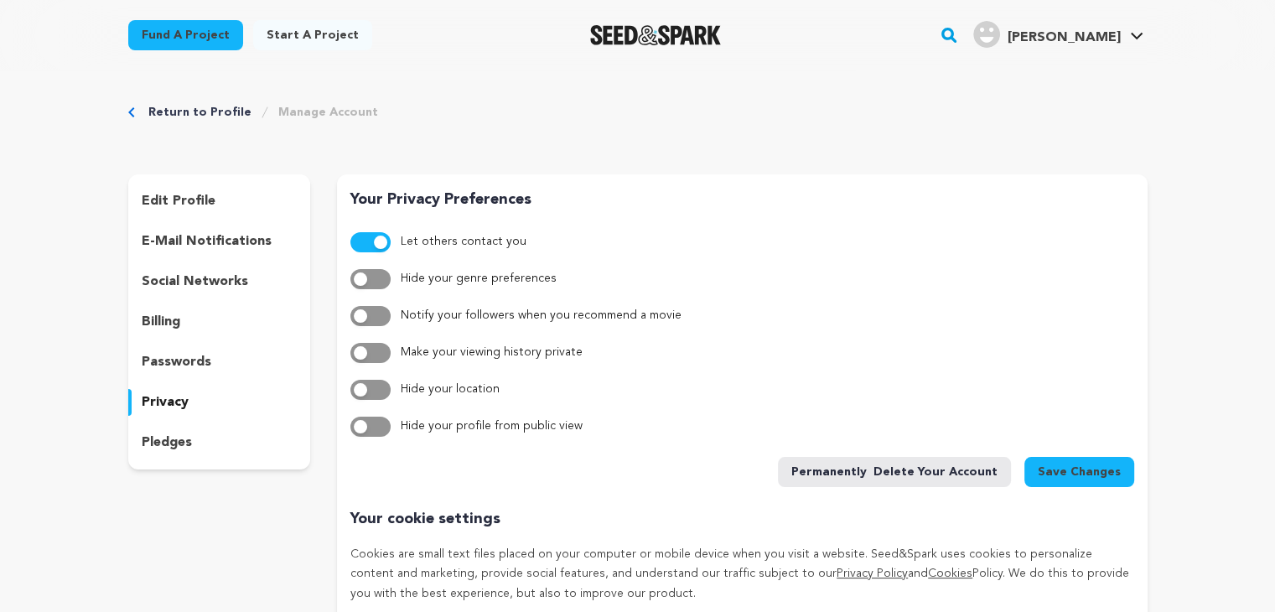
click at [189, 440] on p "pledges" at bounding box center [167, 442] width 50 height 20
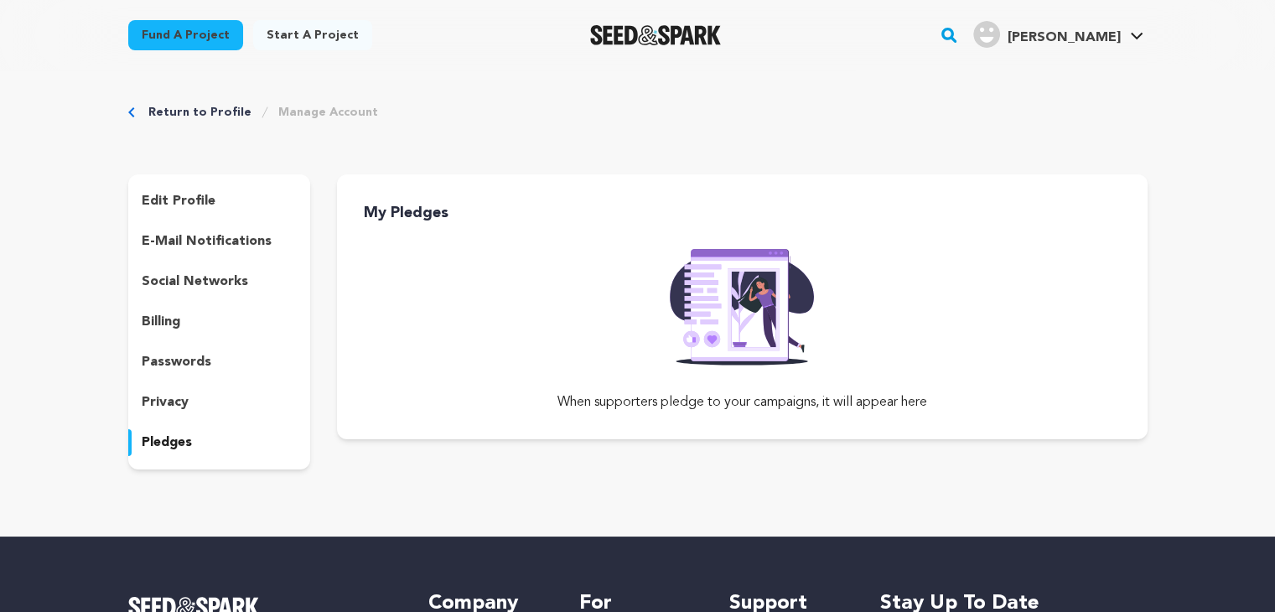
click at [235, 204] on div "edit profile" at bounding box center [219, 201] width 183 height 27
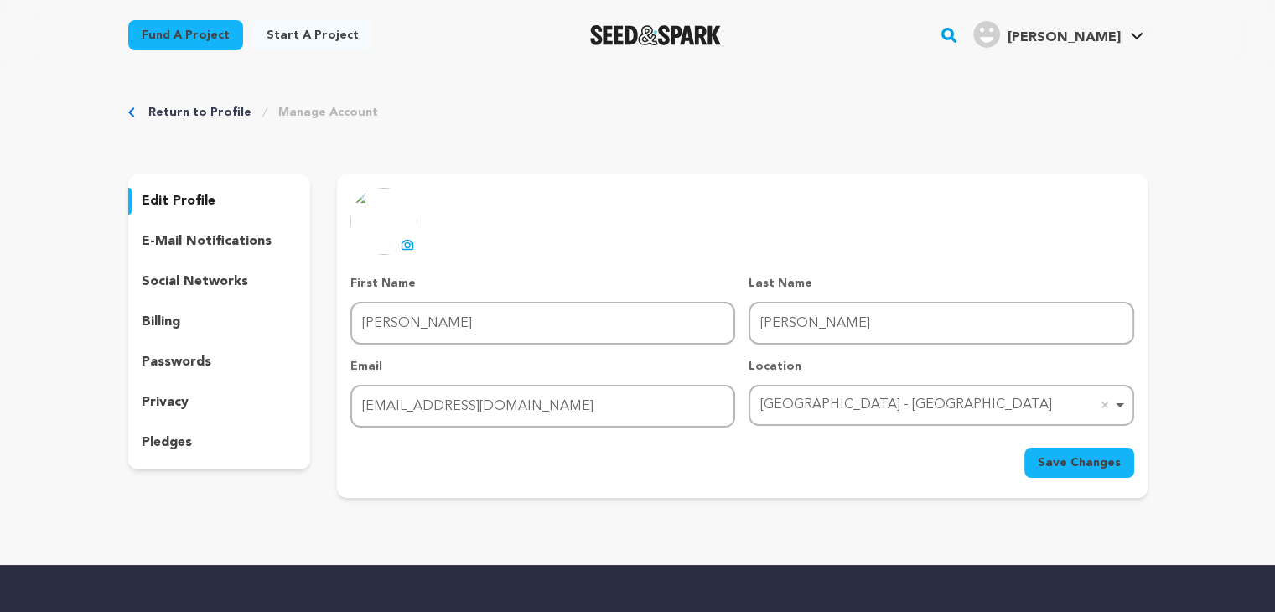
click at [1097, 460] on span "Save Changes" at bounding box center [1078, 462] width 83 height 17
